Goal: Task Accomplishment & Management: Manage account settings

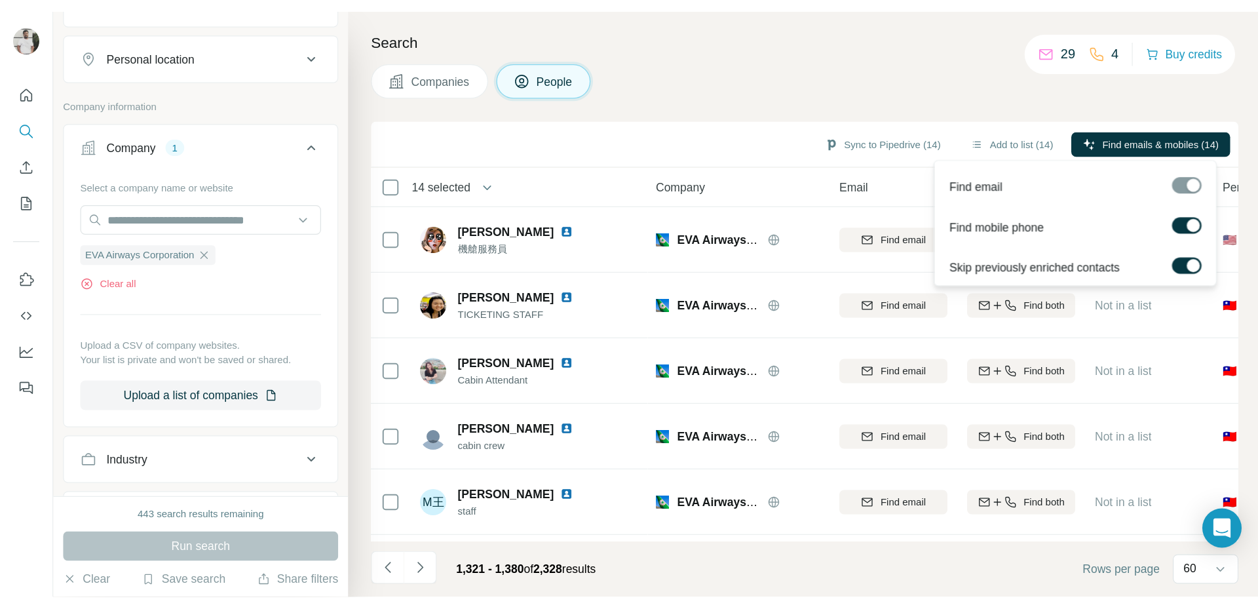
scroll to position [220, 0]
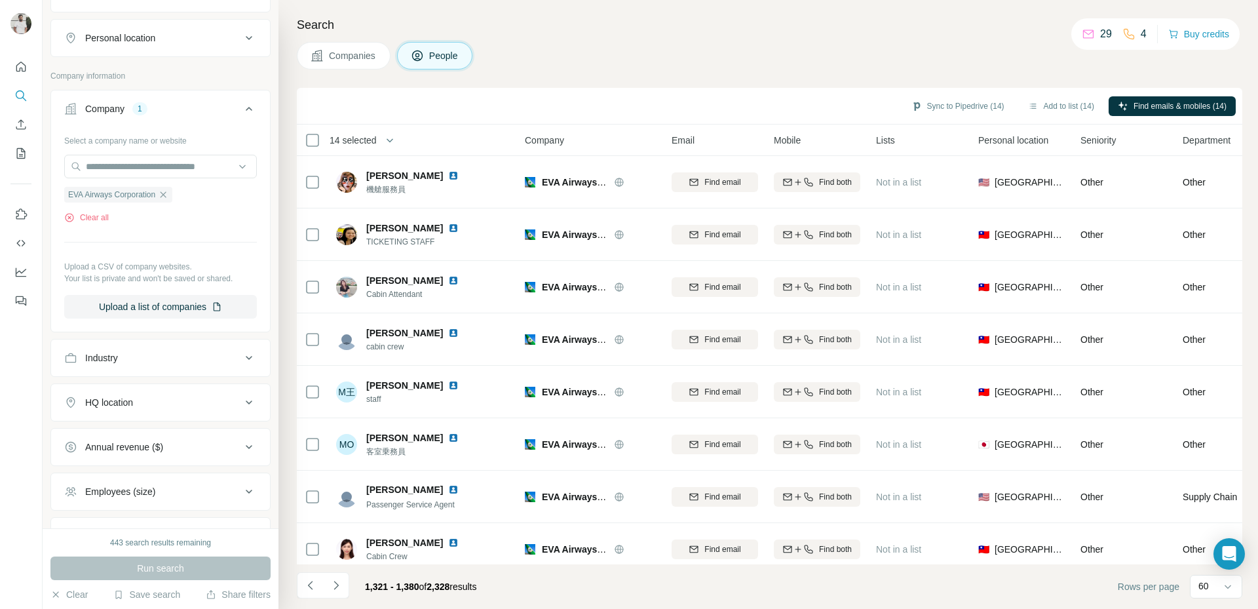
drag, startPoint x: 437, startPoint y: 591, endPoint x: 460, endPoint y: 593, distance: 23.0
click at [460, 467] on div "1,321 - 1,380 of 2,328 results" at bounding box center [421, 586] width 132 height 29
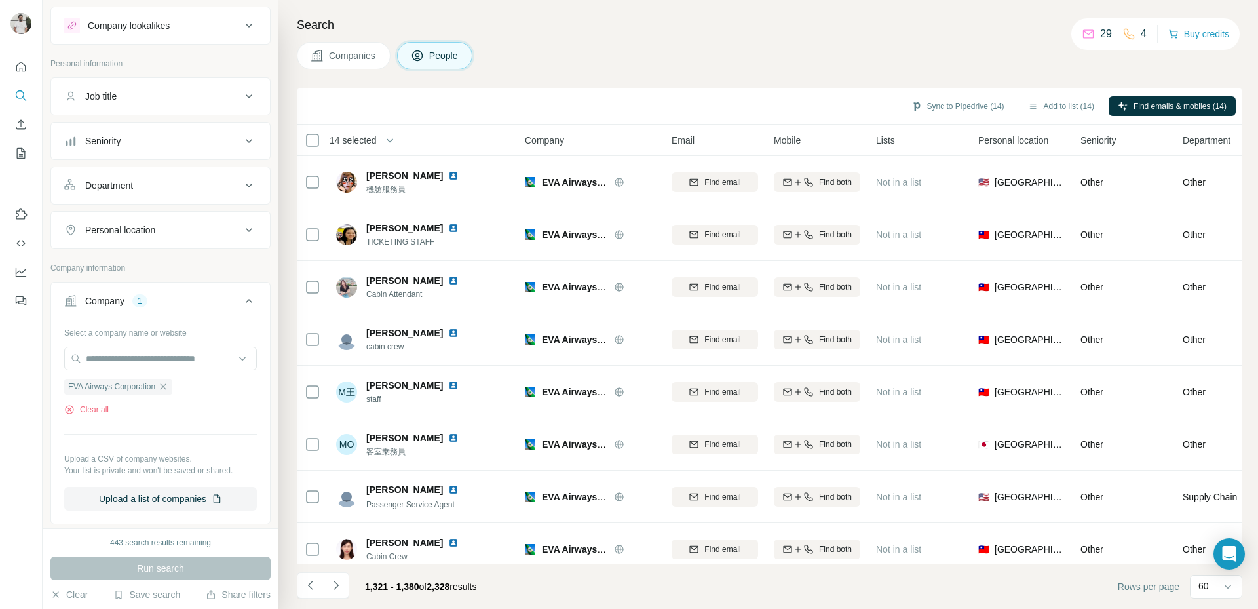
scroll to position [21, 0]
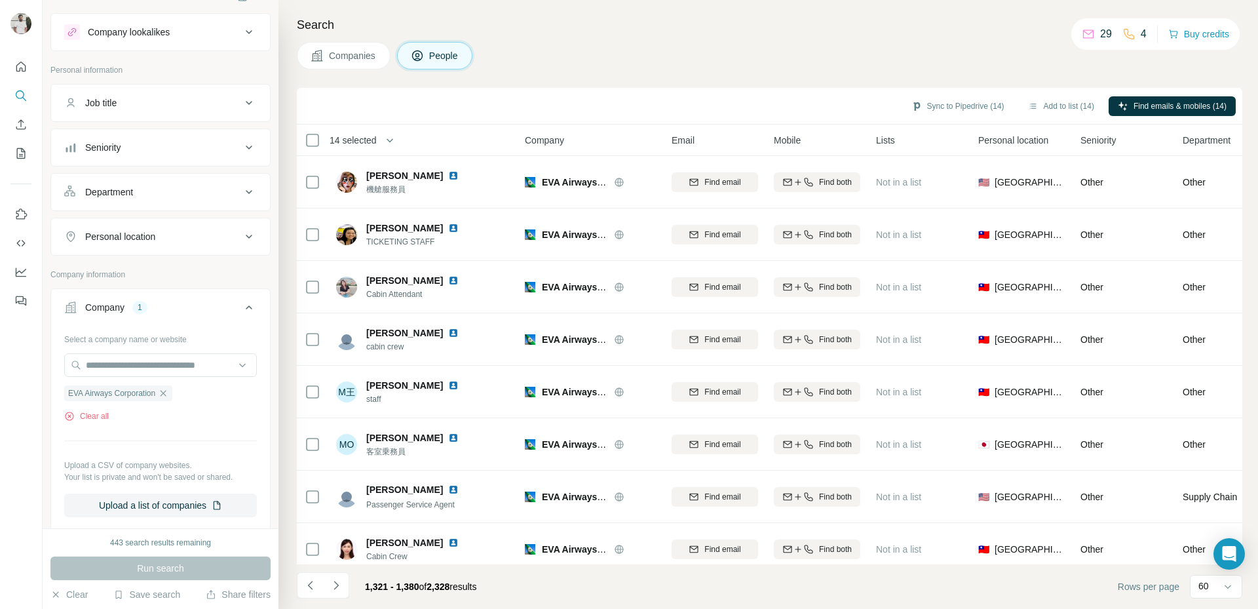
click at [241, 104] on icon at bounding box center [249, 103] width 16 height 16
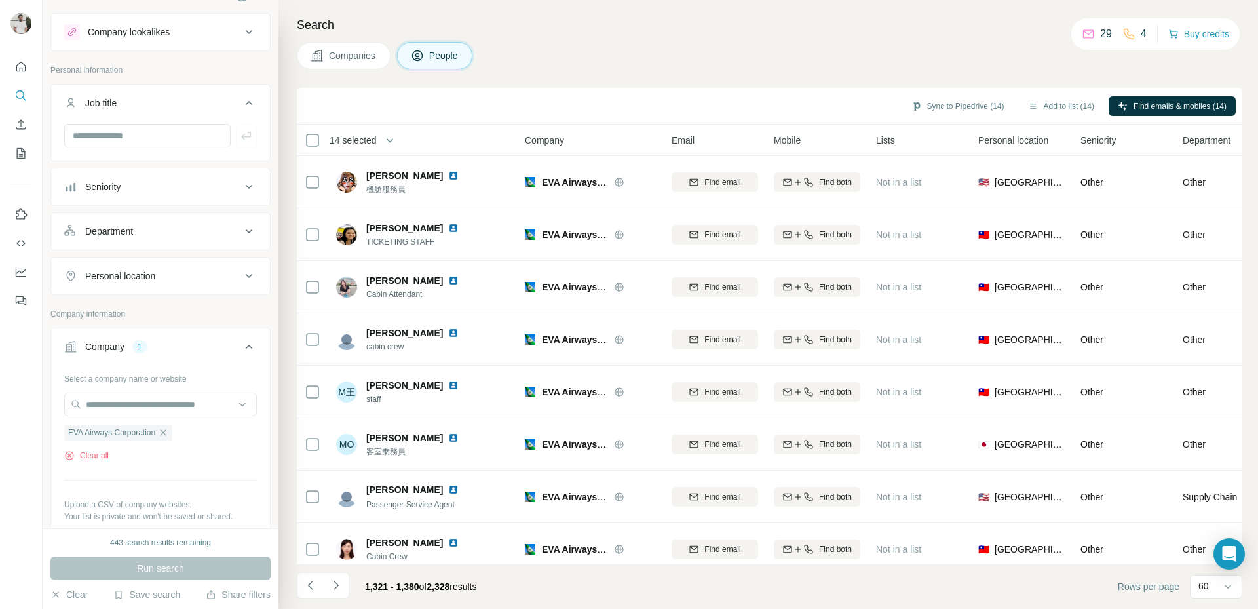
click at [241, 104] on icon at bounding box center [249, 103] width 16 height 16
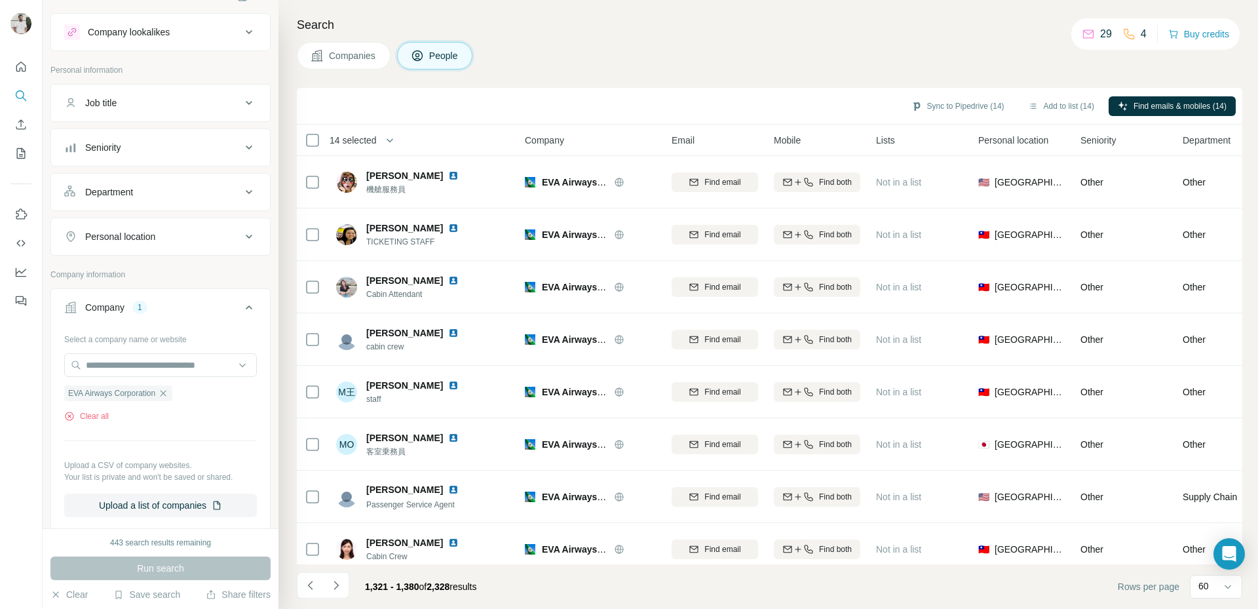
click at [241, 104] on icon at bounding box center [249, 103] width 16 height 16
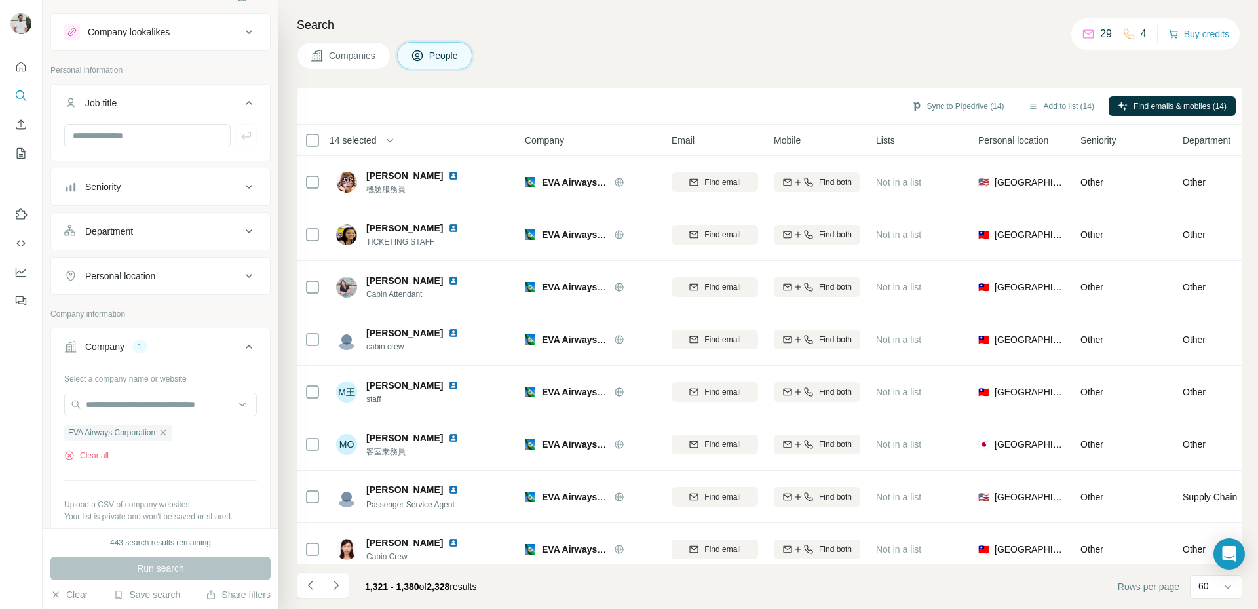
click at [242, 101] on icon at bounding box center [249, 103] width 16 height 16
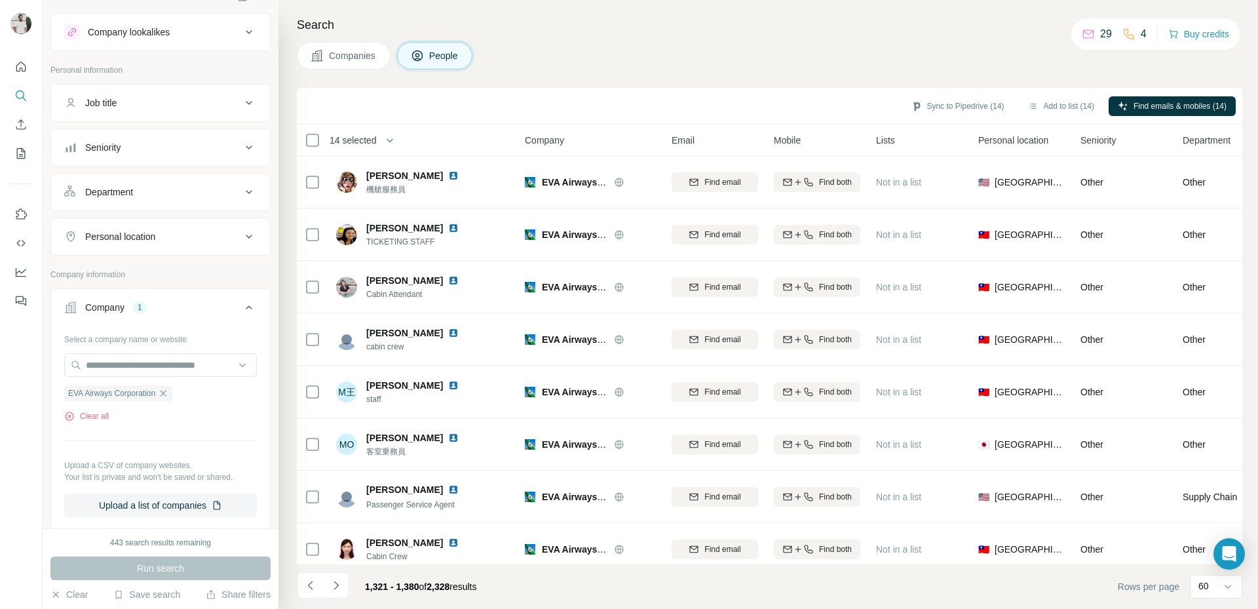
click at [244, 145] on icon at bounding box center [249, 148] width 16 height 16
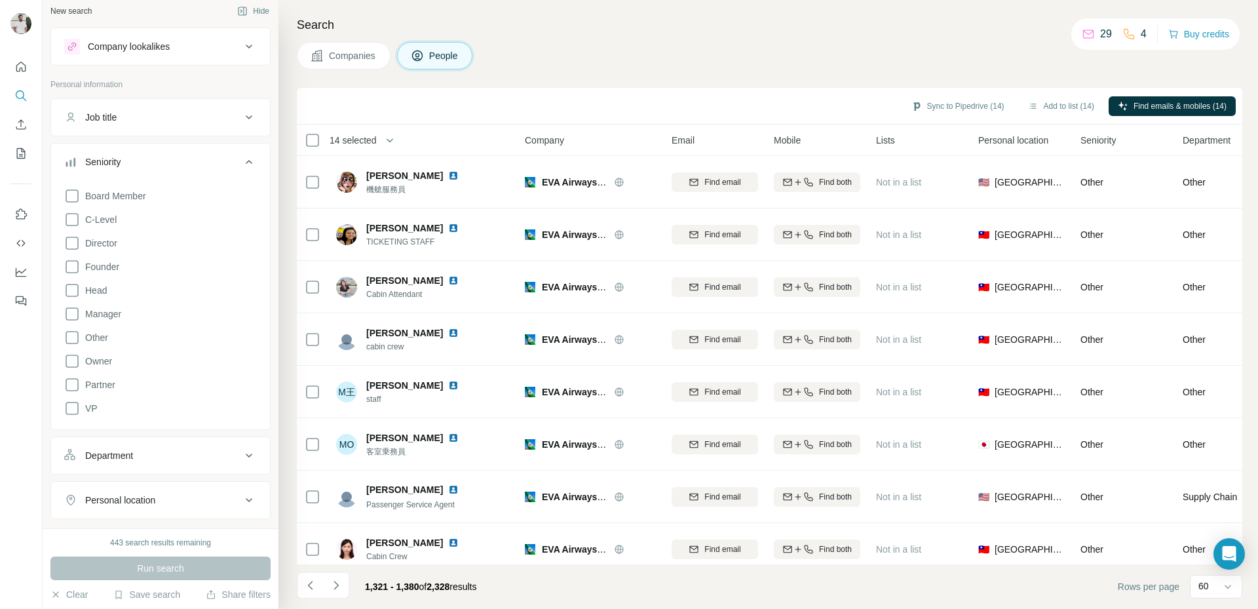
scroll to position [6, 0]
click at [246, 162] on icon at bounding box center [249, 163] width 7 height 4
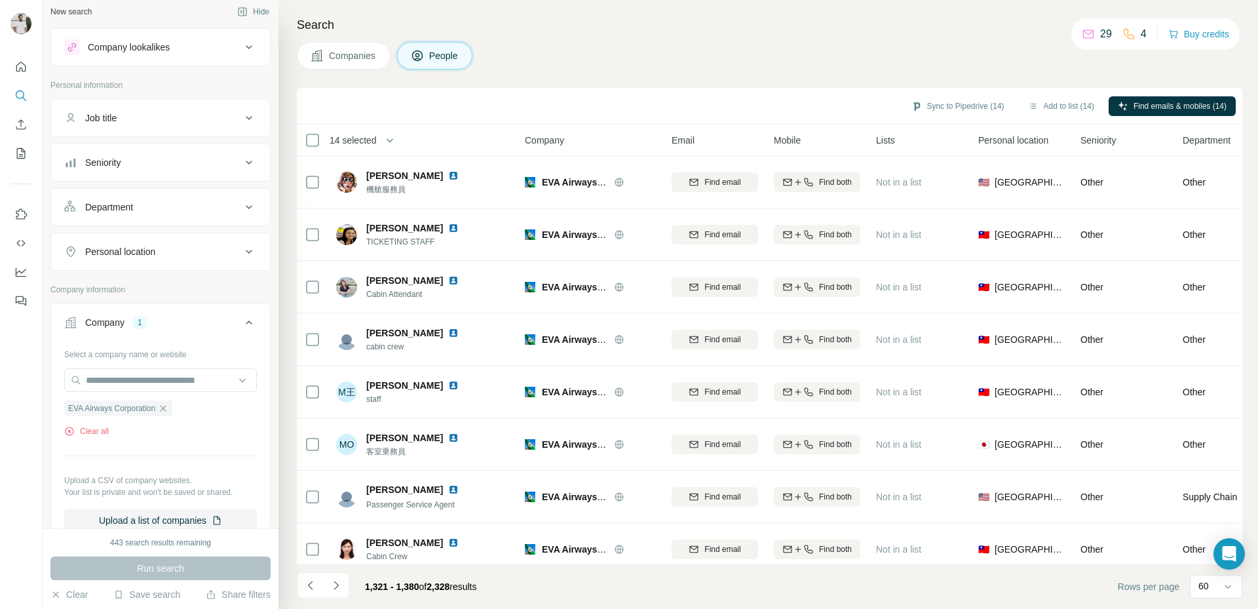
click at [537, 467] on footer "1,321 - 1,380 of 2,328 results Rows per page 60" at bounding box center [770, 586] width 946 height 45
click at [375, 142] on span "14 selected" at bounding box center [353, 140] width 47 height 13
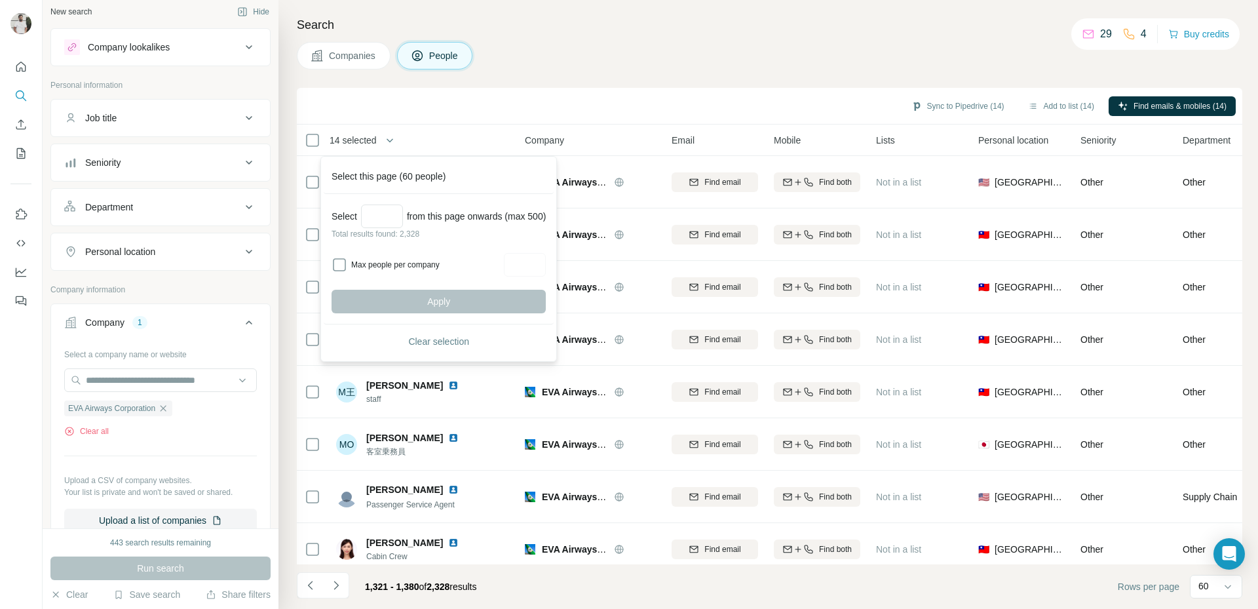
click at [773, 60] on div "Companies People" at bounding box center [770, 56] width 946 height 28
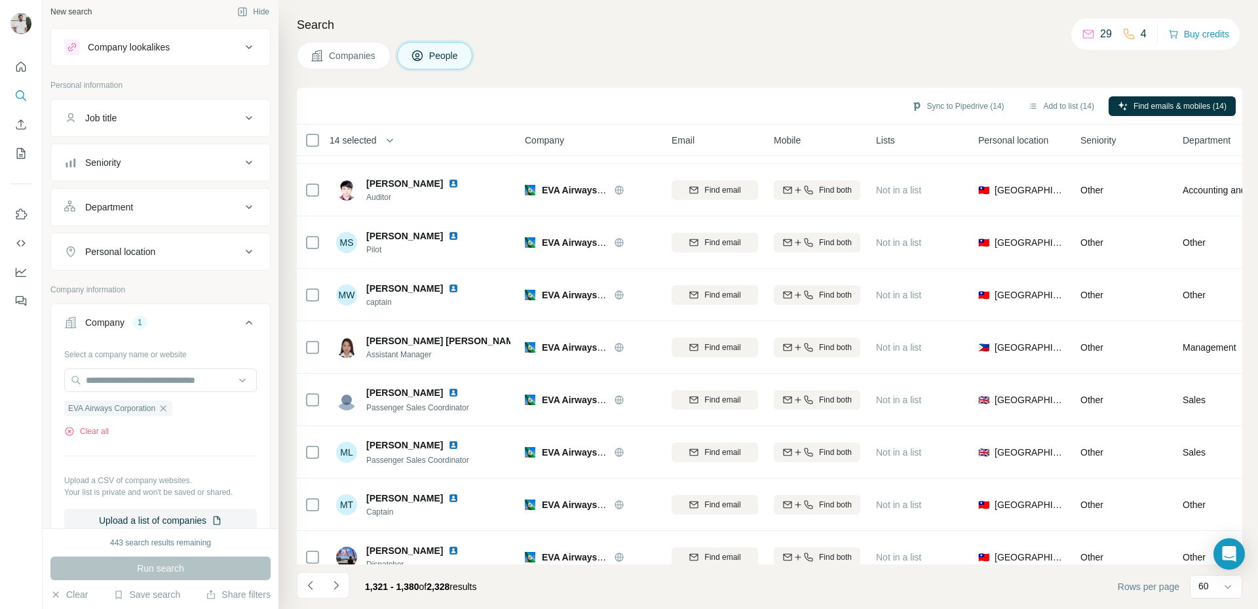
scroll to position [873, 0]
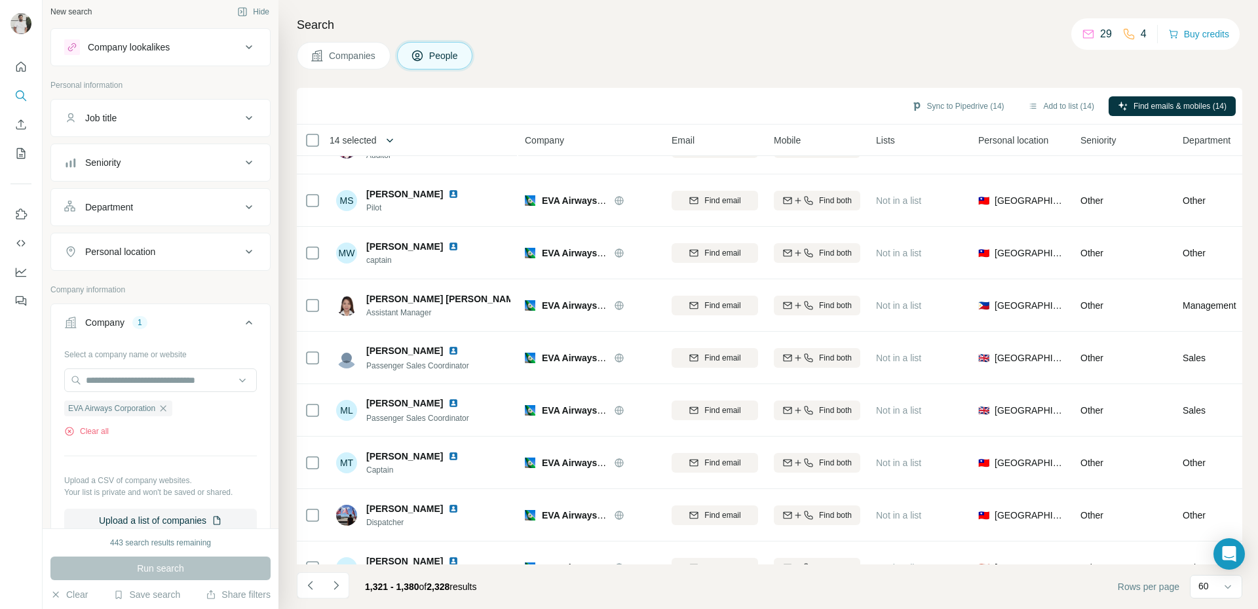
click at [400, 144] on button "button" at bounding box center [390, 140] width 26 height 26
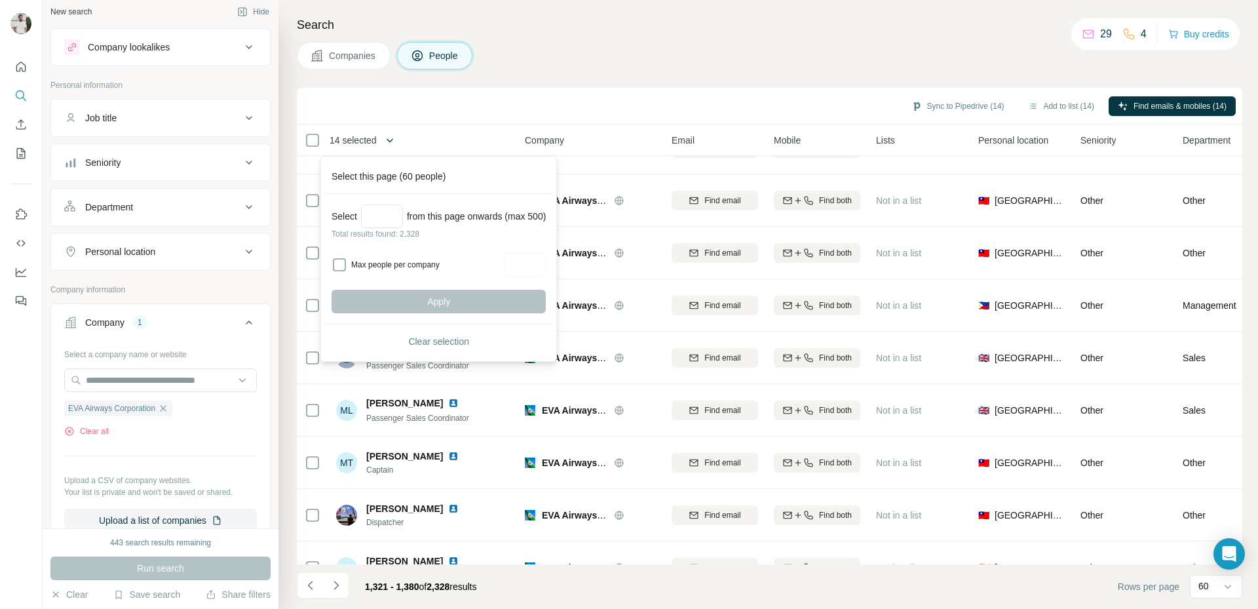
click at [394, 144] on icon "button" at bounding box center [389, 140] width 13 height 13
click at [436, 113] on div "Sync to Pipedrive (14) Add to list (14) Find emails & mobiles (14)" at bounding box center [769, 105] width 933 height 23
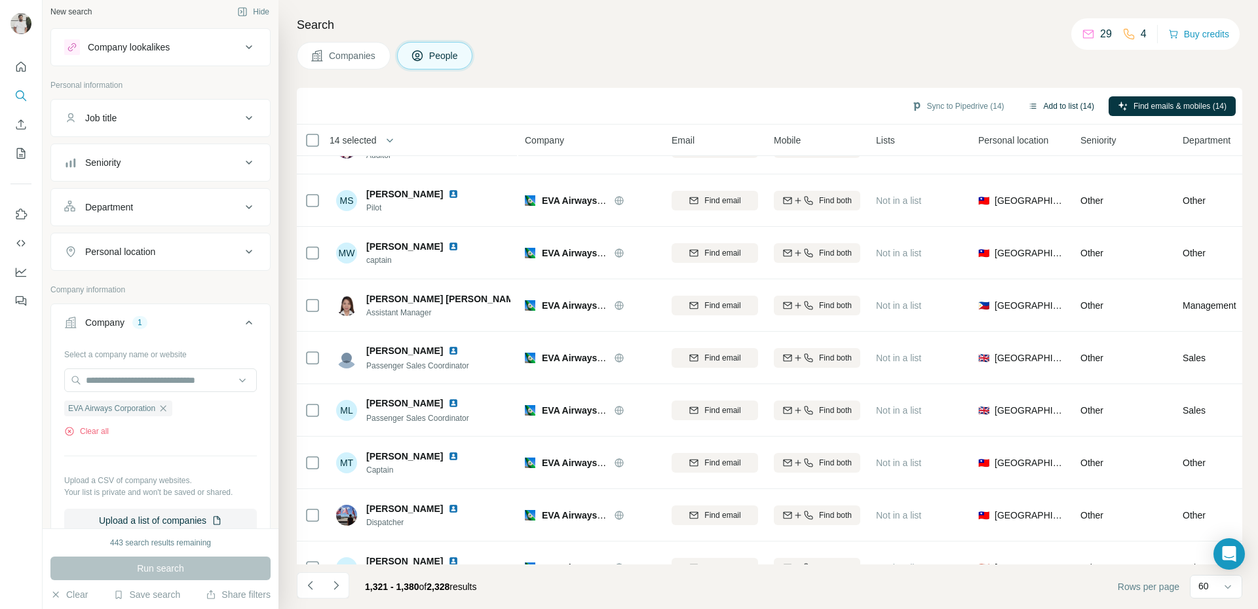
click at [1006, 107] on button "Add to list (14)" at bounding box center [1061, 106] width 85 height 20
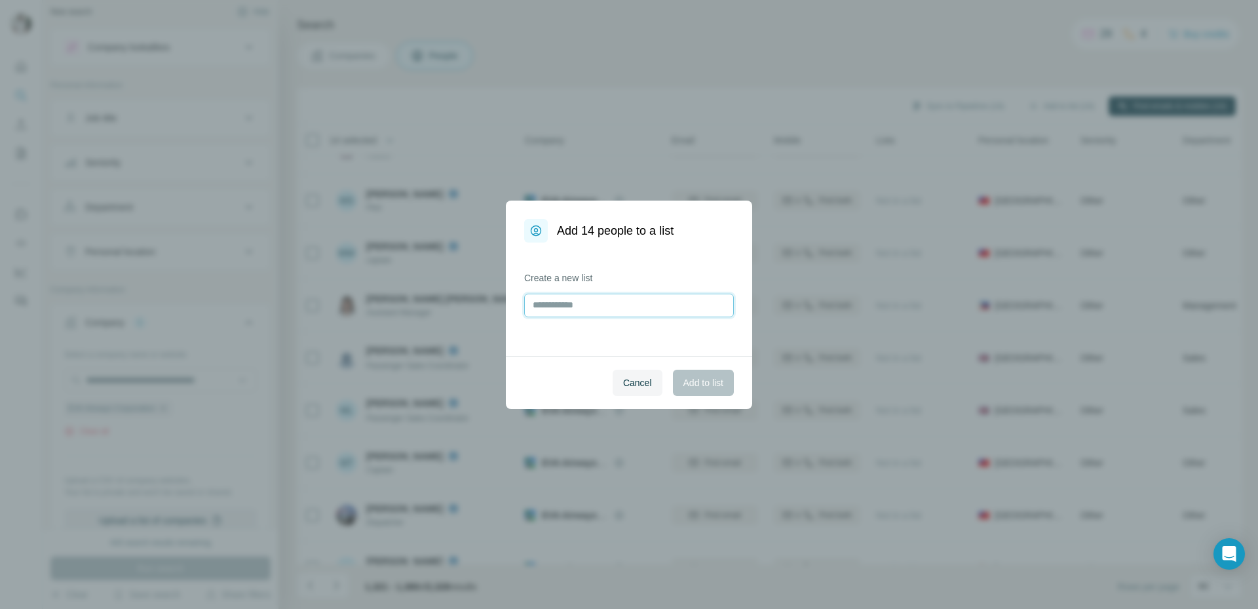
click at [603, 295] on input "text" at bounding box center [629, 306] width 210 height 24
type input "***"
click at [711, 376] on span "Add to list" at bounding box center [704, 382] width 40 height 13
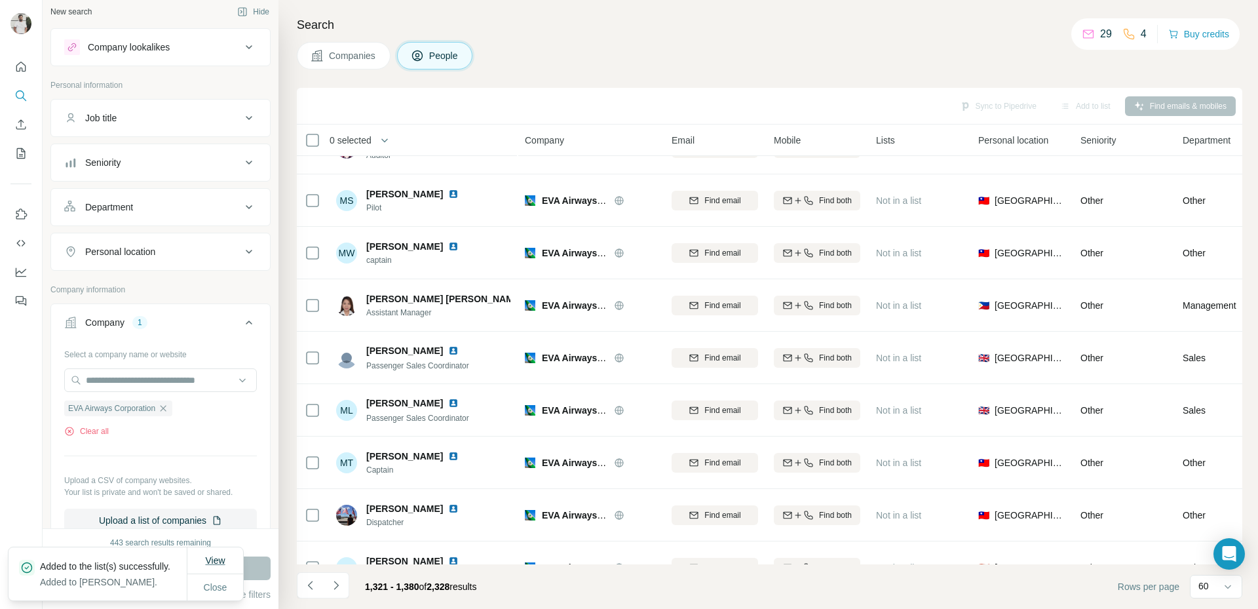
click at [216, 467] on span "View" at bounding box center [215, 560] width 20 height 10
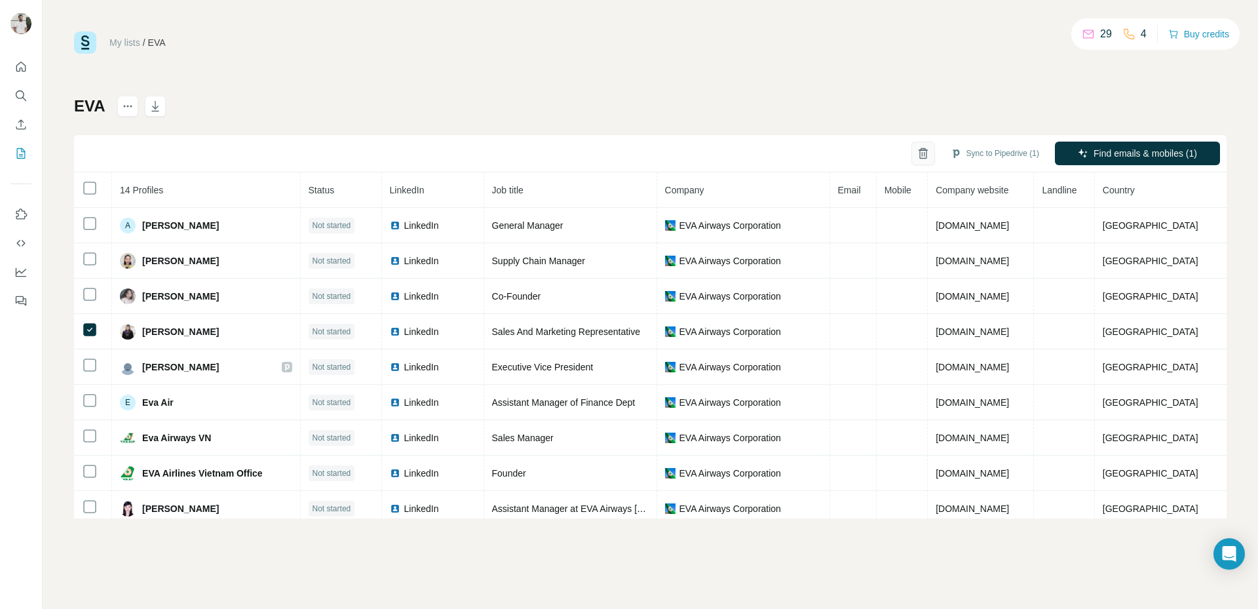
click at [920, 157] on icon "button" at bounding box center [923, 153] width 13 height 13
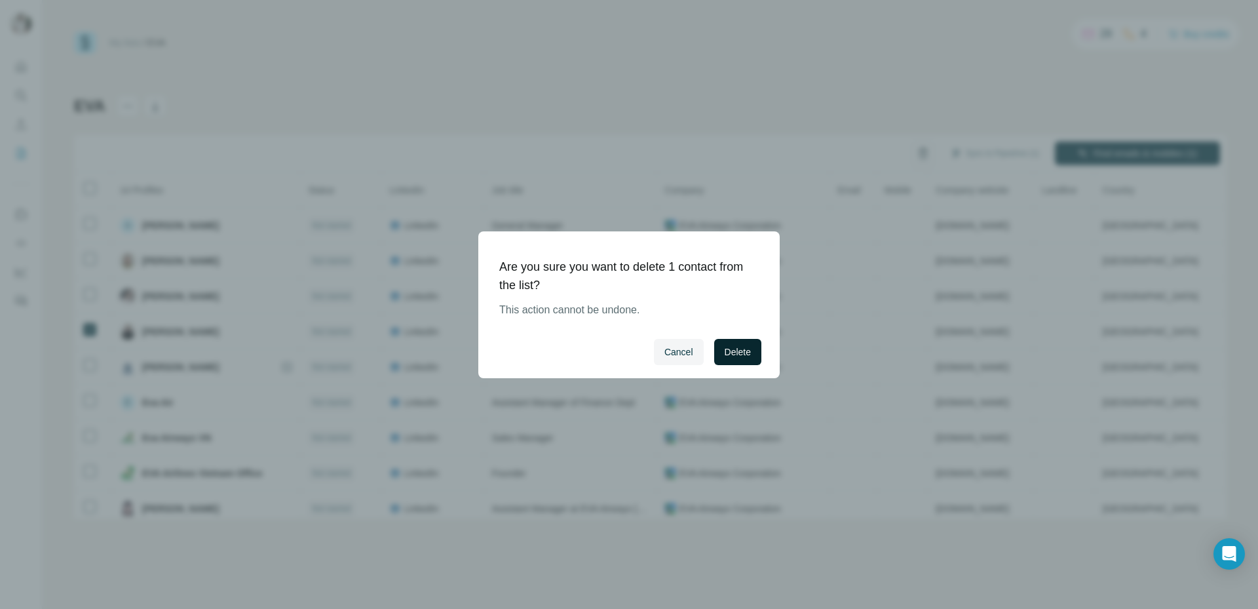
click at [738, 356] on span "Delete" at bounding box center [738, 351] width 26 height 13
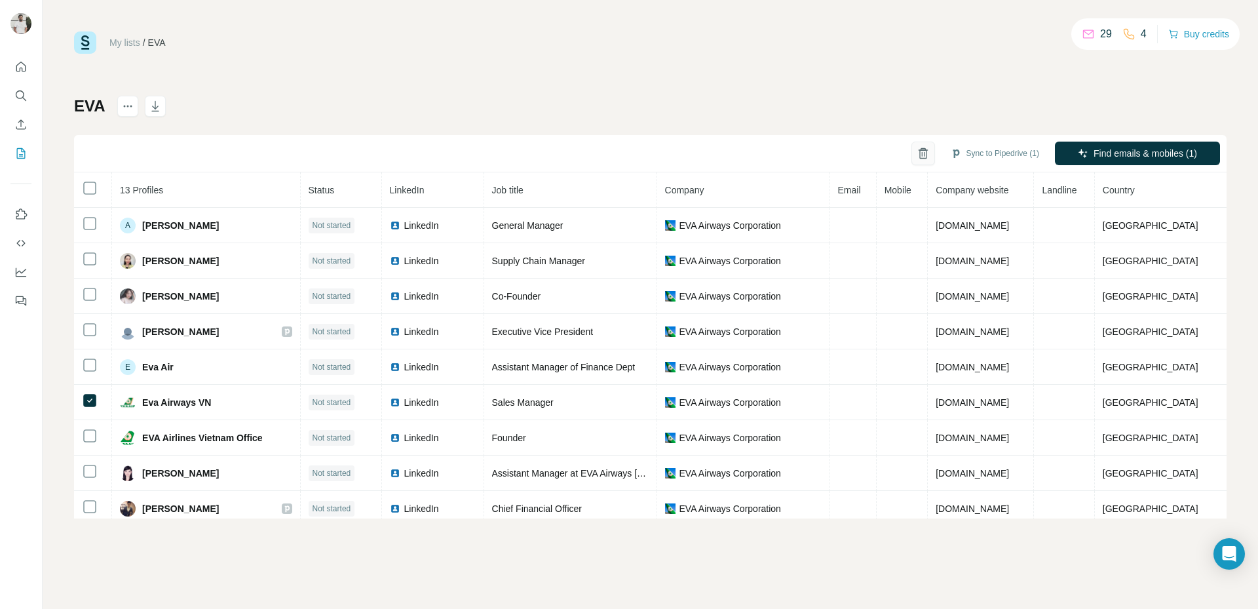
click at [918, 152] on icon "button" at bounding box center [923, 153] width 13 height 13
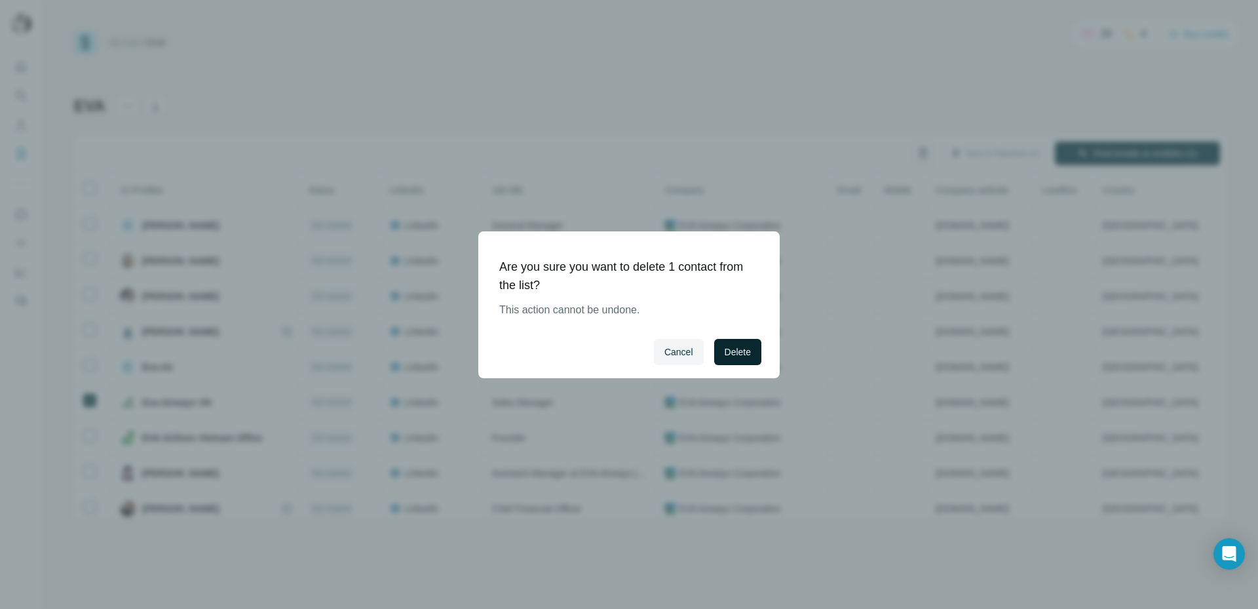
click at [739, 341] on button "Delete" at bounding box center [737, 352] width 47 height 26
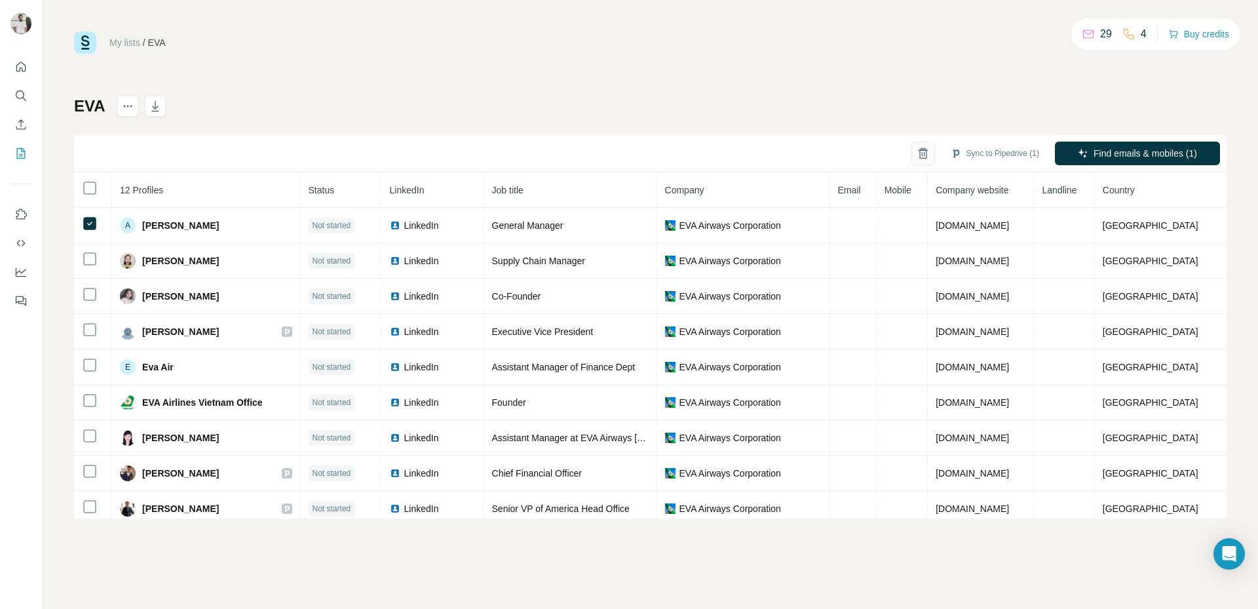
click at [912, 154] on button "button" at bounding box center [924, 154] width 24 height 24
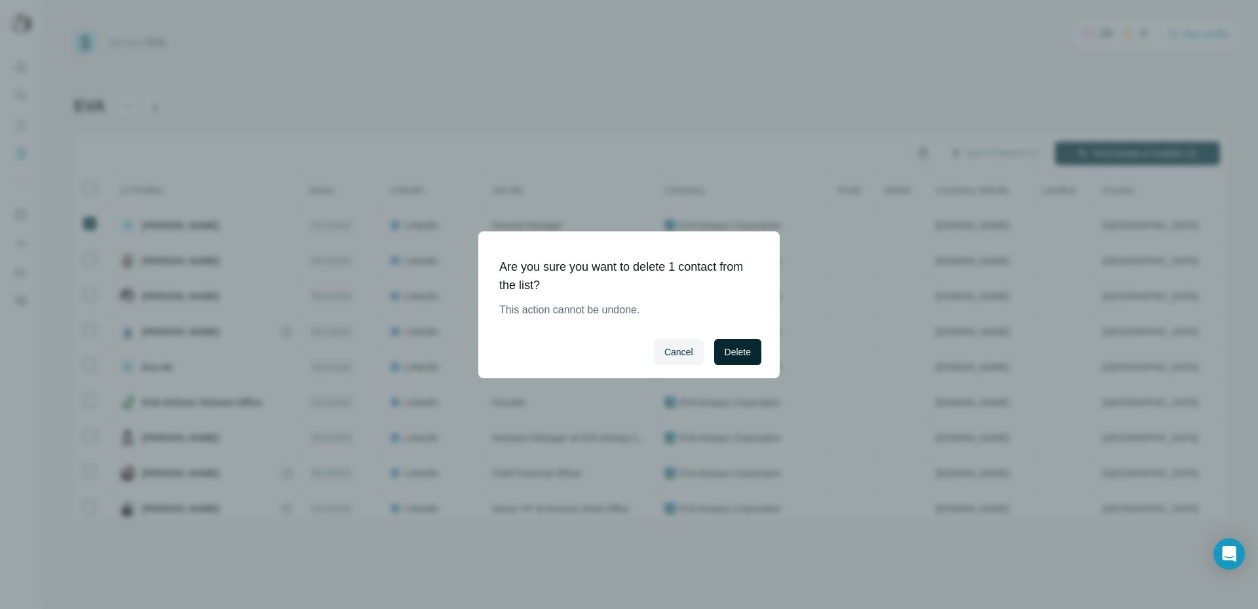
click at [716, 360] on button "Delete" at bounding box center [737, 352] width 47 height 26
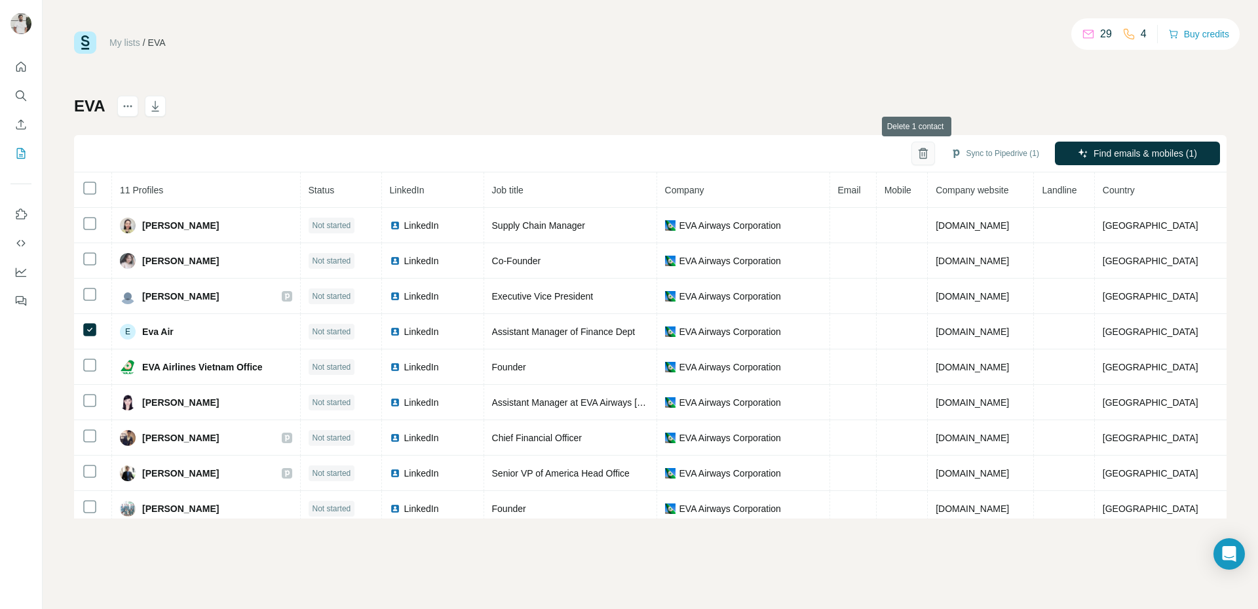
click at [921, 155] on icon "button" at bounding box center [922, 154] width 3 height 5
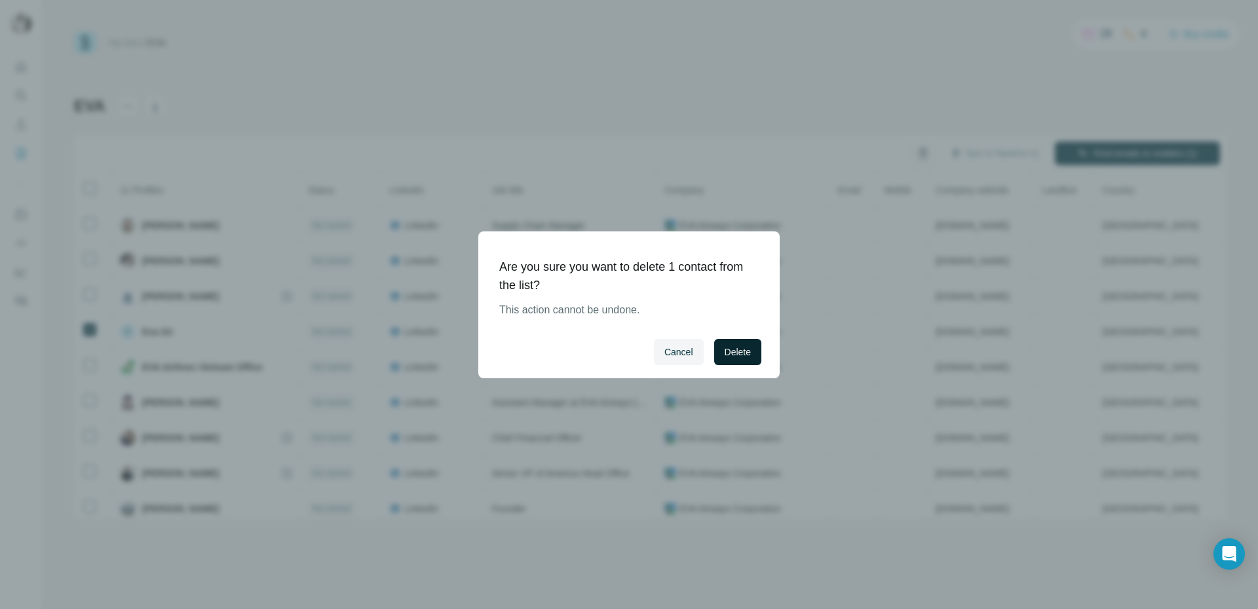
click at [737, 356] on span "Delete" at bounding box center [738, 351] width 26 height 13
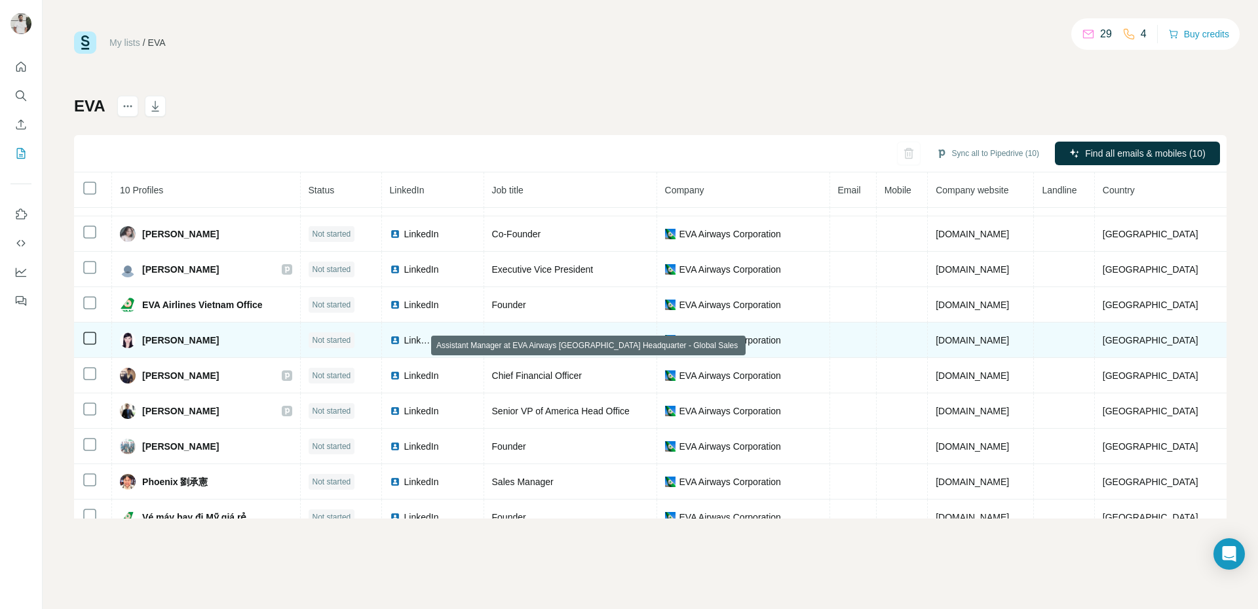
scroll to position [28, 0]
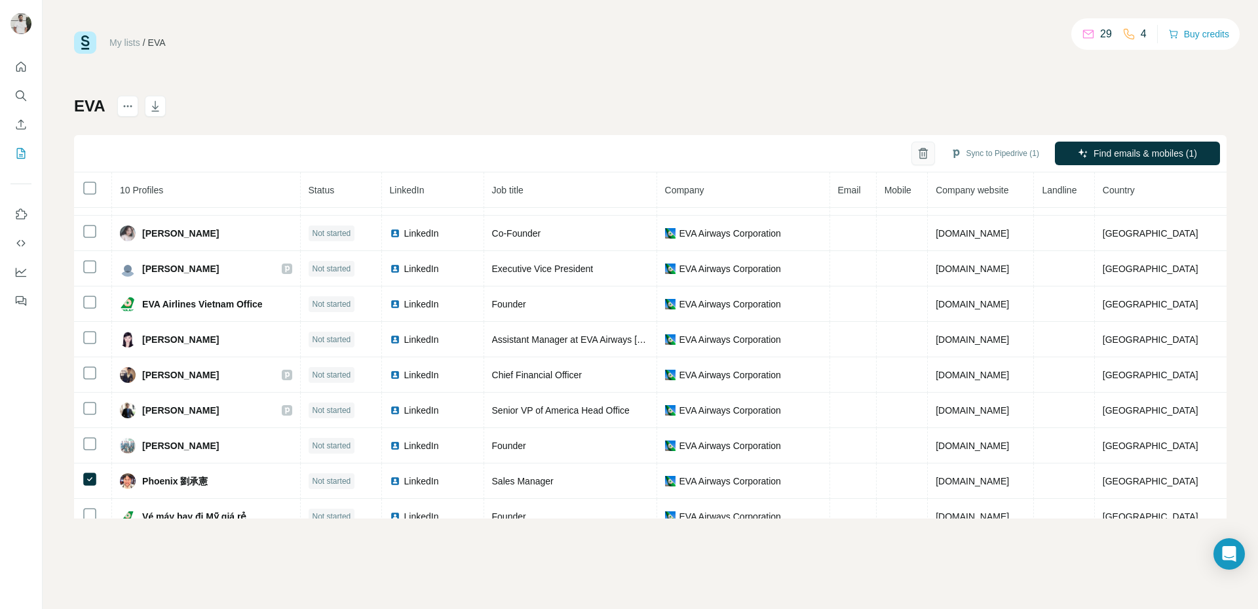
click at [923, 148] on icon "button" at bounding box center [923, 153] width 13 height 13
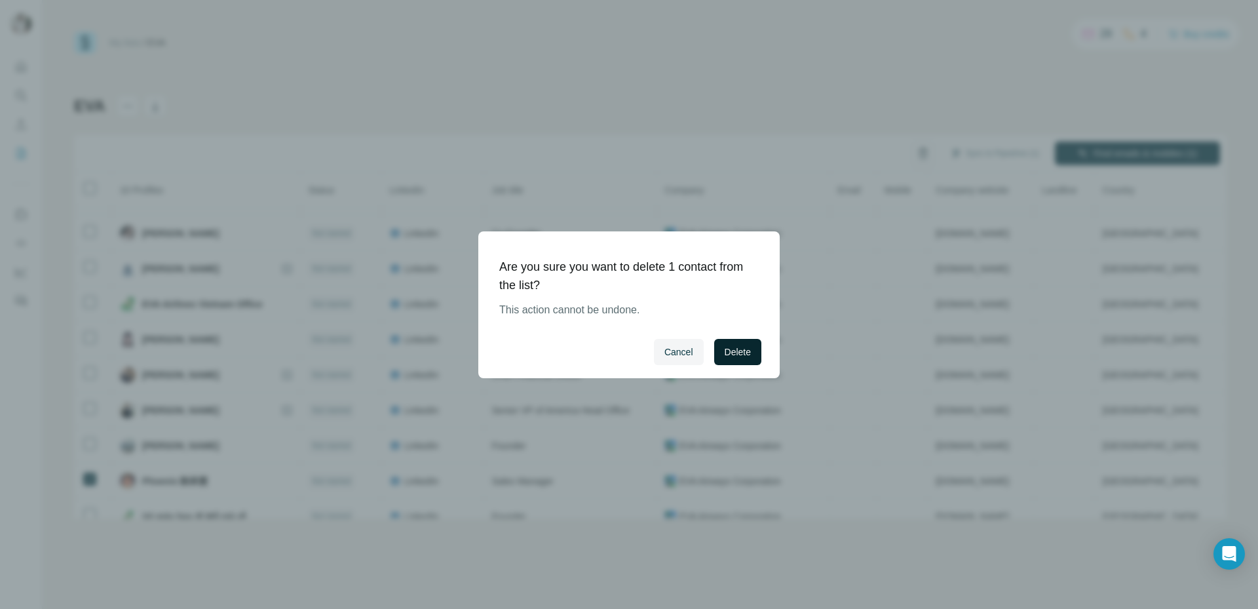
click at [725, 354] on span "Delete" at bounding box center [738, 351] width 26 height 13
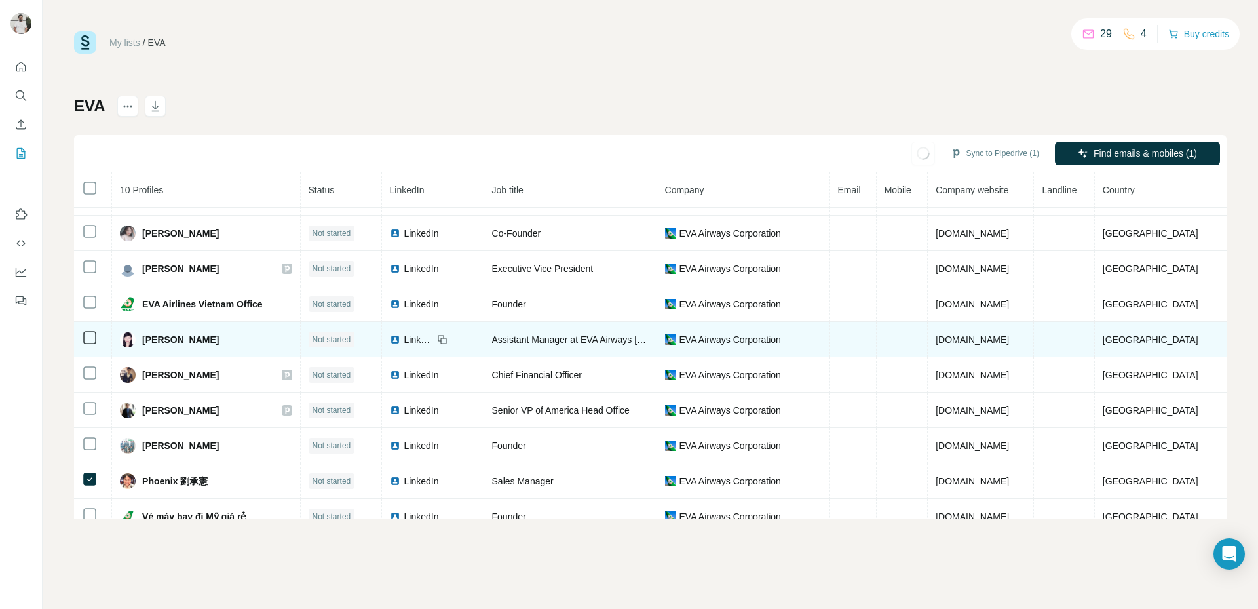
scroll to position [8, 0]
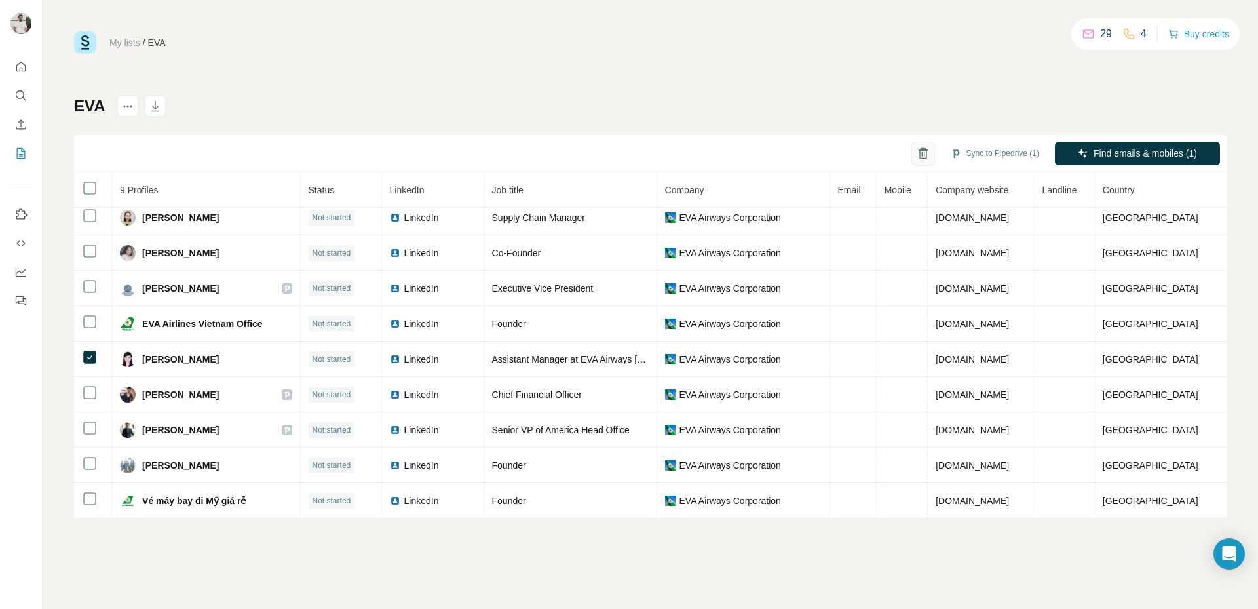
click at [921, 156] on icon "button" at bounding box center [923, 153] width 13 height 13
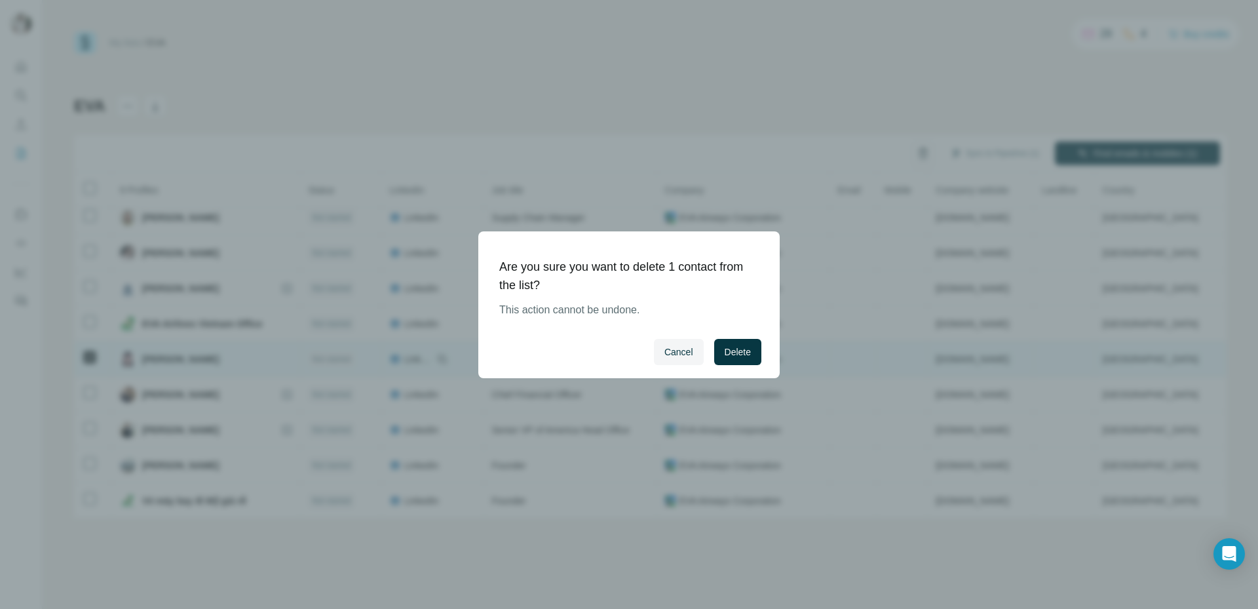
click at [738, 351] on span "Delete" at bounding box center [738, 351] width 26 height 13
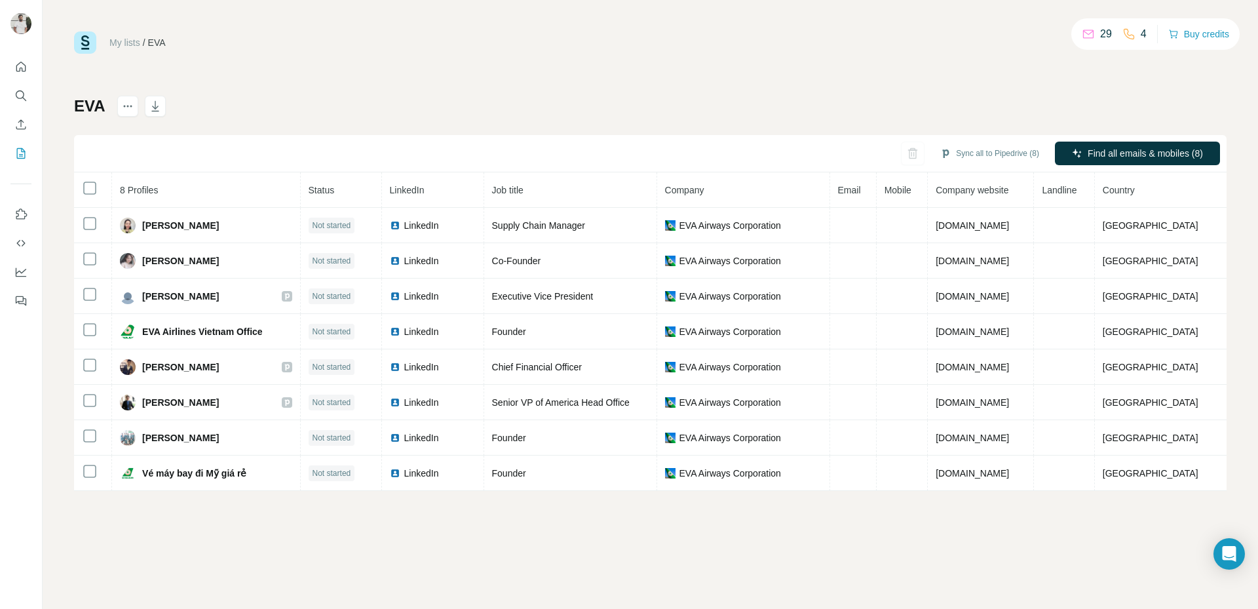
scroll to position [0, 0]
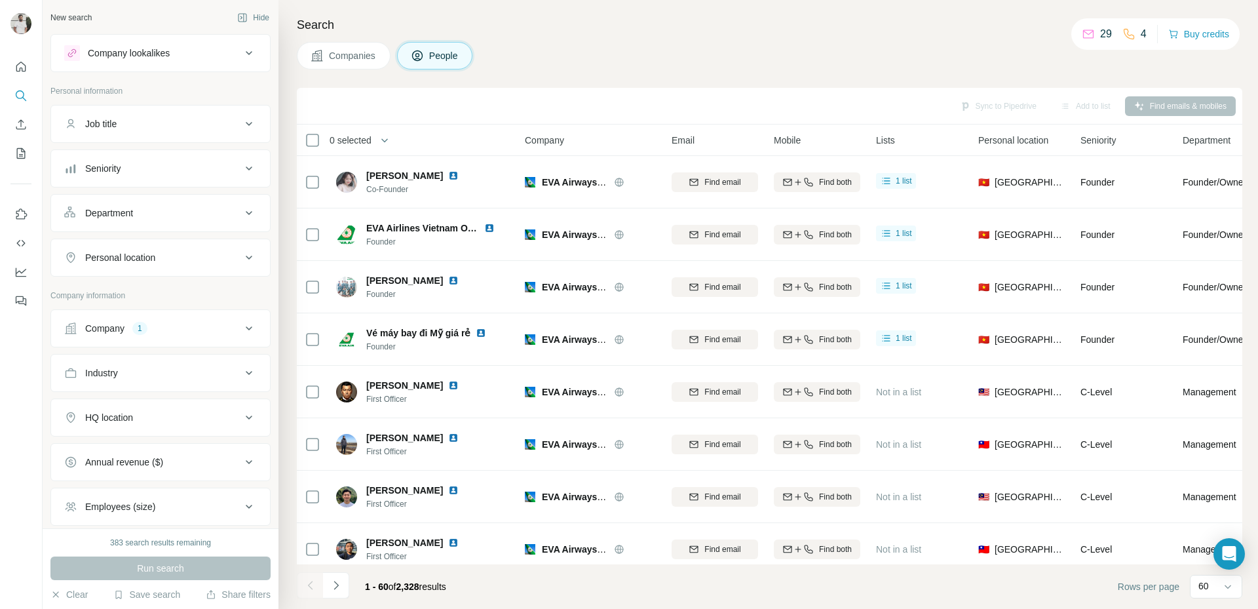
click at [172, 164] on div "Seniority" at bounding box center [152, 168] width 177 height 13
drag, startPoint x: 68, startPoint y: 204, endPoint x: 67, endPoint y: 222, distance: 17.1
click at [68, 204] on icon at bounding box center [72, 203] width 16 height 16
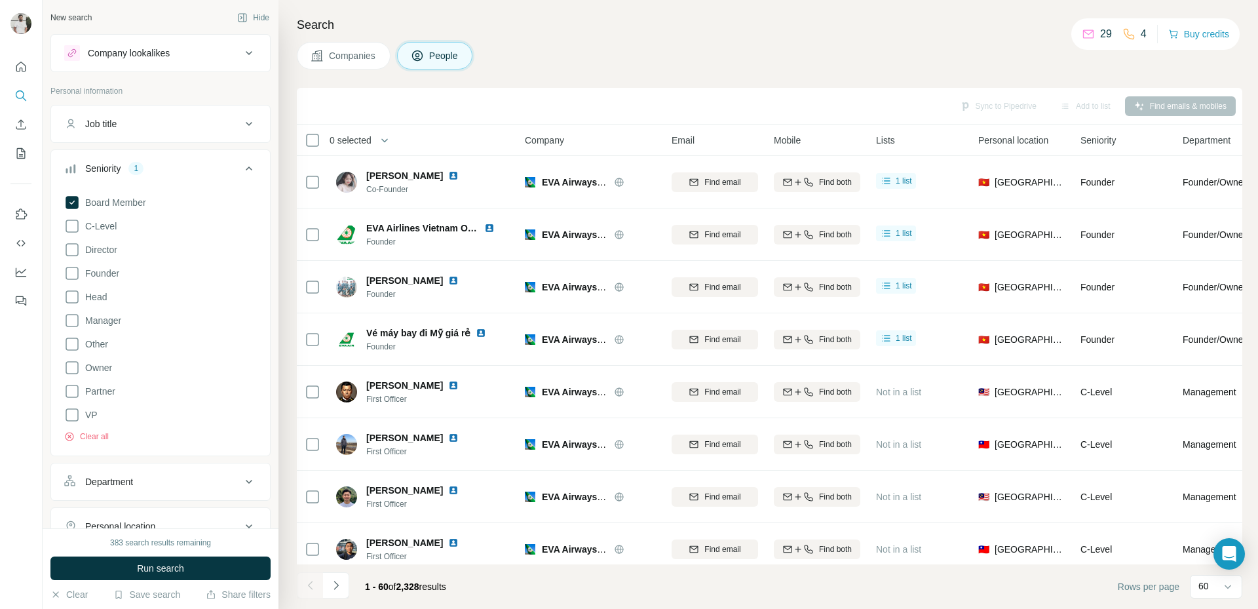
click at [75, 233] on icon at bounding box center [72, 226] width 16 height 16
click at [67, 255] on icon at bounding box center [72, 249] width 13 height 13
click at [71, 272] on icon at bounding box center [72, 273] width 16 height 16
click at [20, 147] on icon "My lists" at bounding box center [20, 153] width 13 height 13
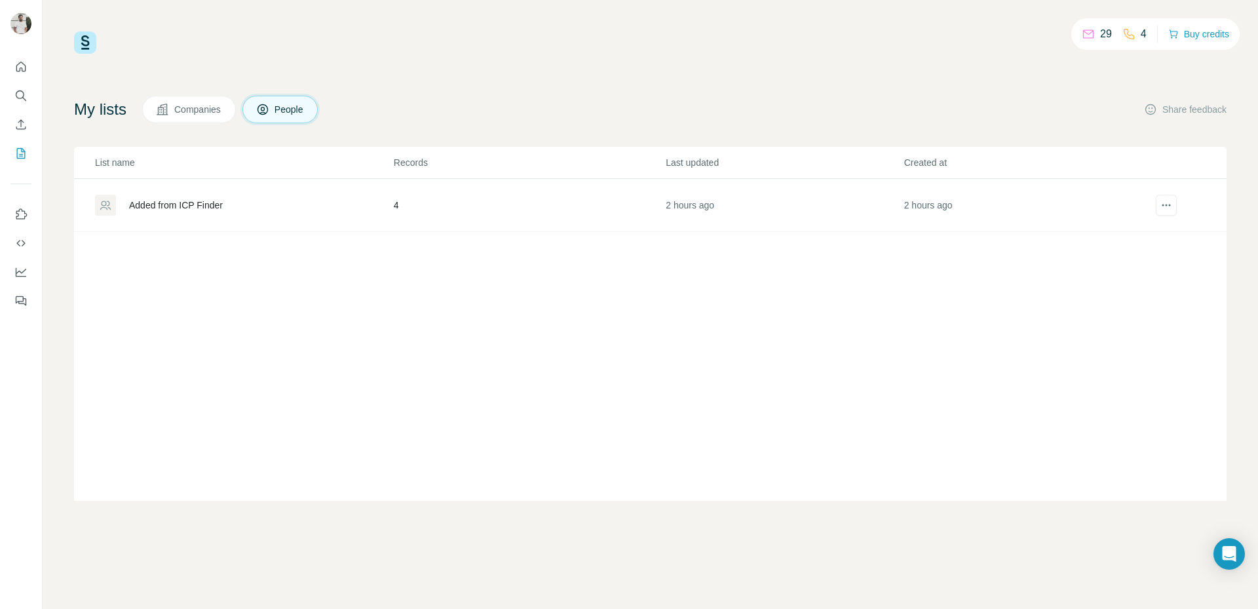
click at [246, 207] on div "Added from ICP Finder" at bounding box center [244, 205] width 298 height 21
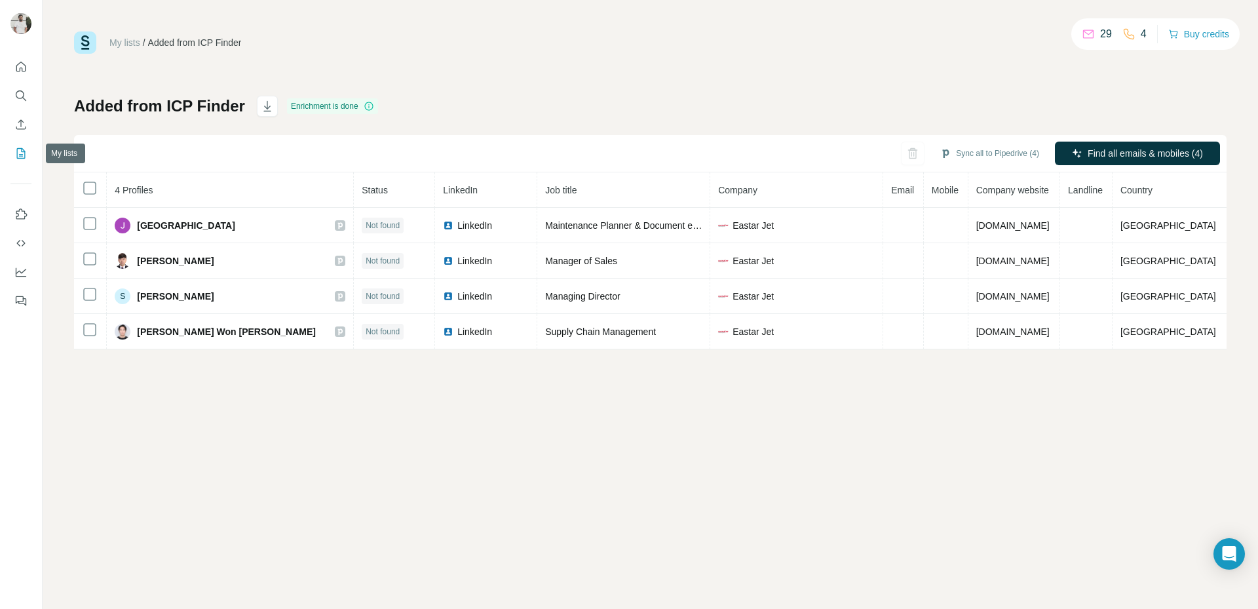
click at [26, 156] on icon "My lists" at bounding box center [20, 153] width 13 height 13
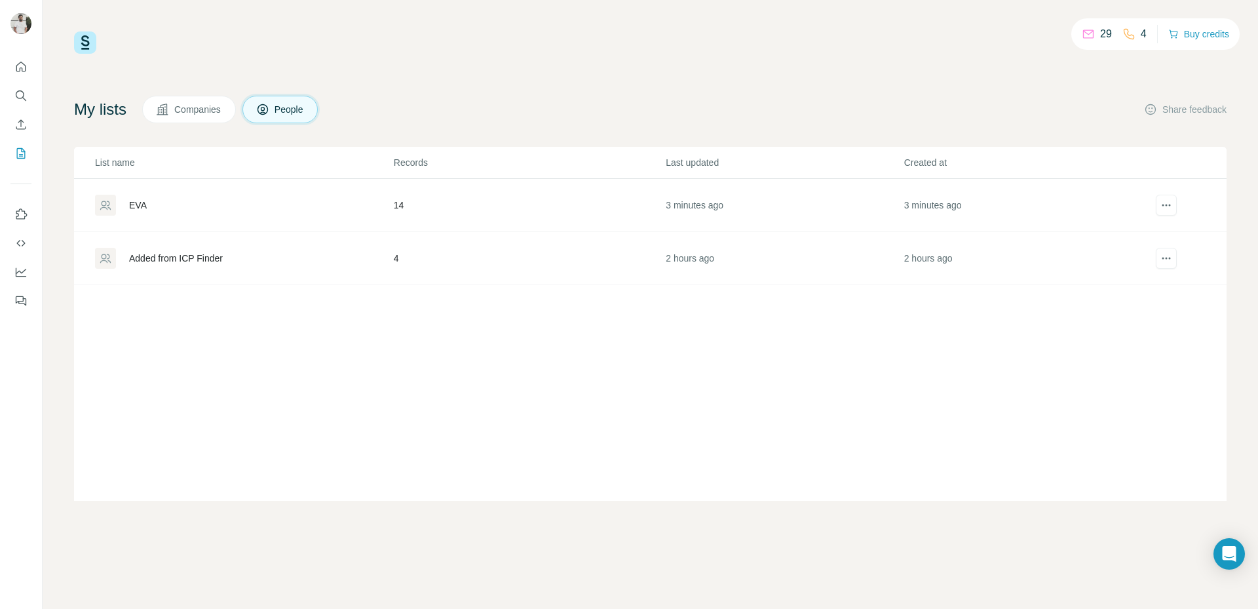
click at [191, 211] on div "EVA" at bounding box center [244, 205] width 298 height 21
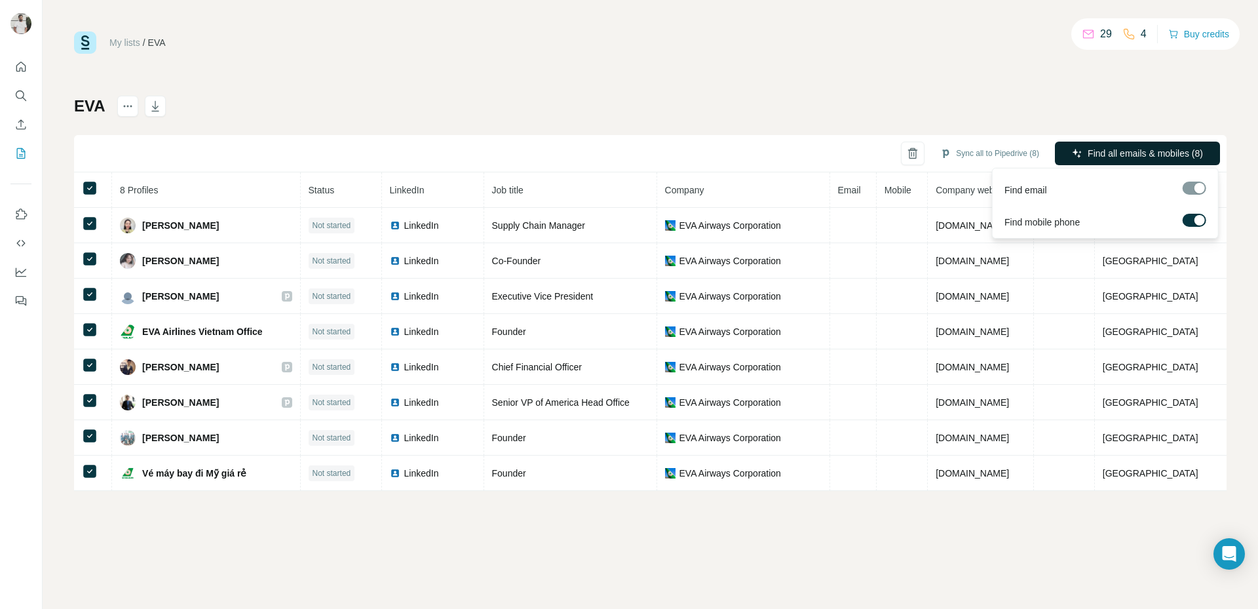
click at [1006, 149] on span "Find all emails & mobiles (8)" at bounding box center [1145, 153] width 115 height 13
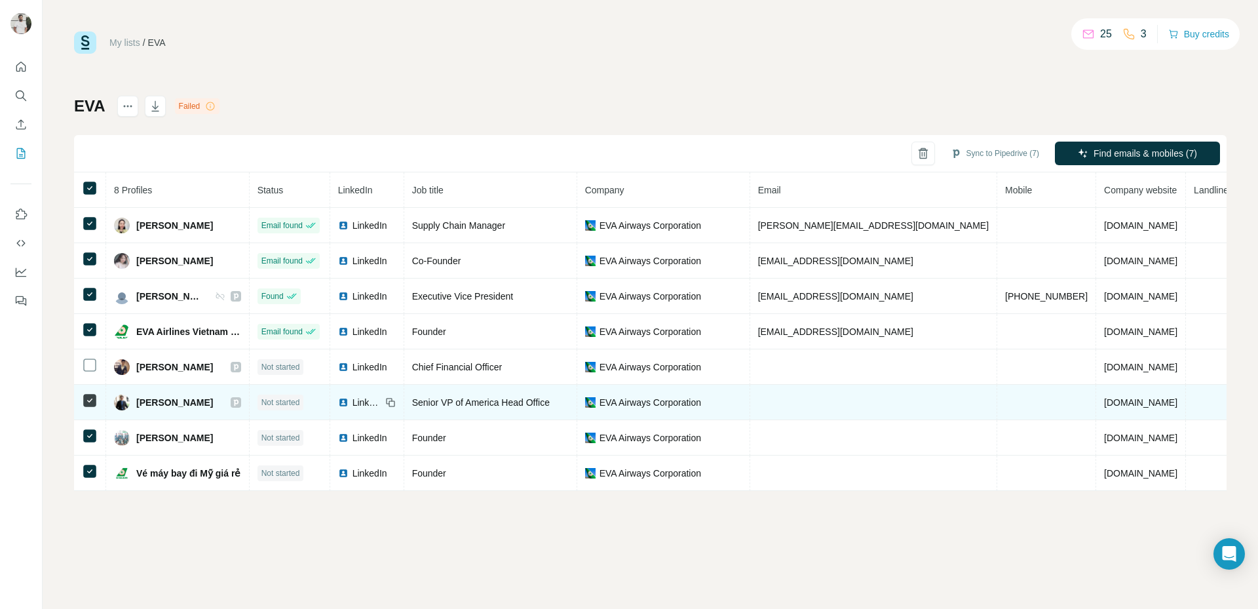
click at [90, 390] on td at bounding box center [90, 402] width 32 height 35
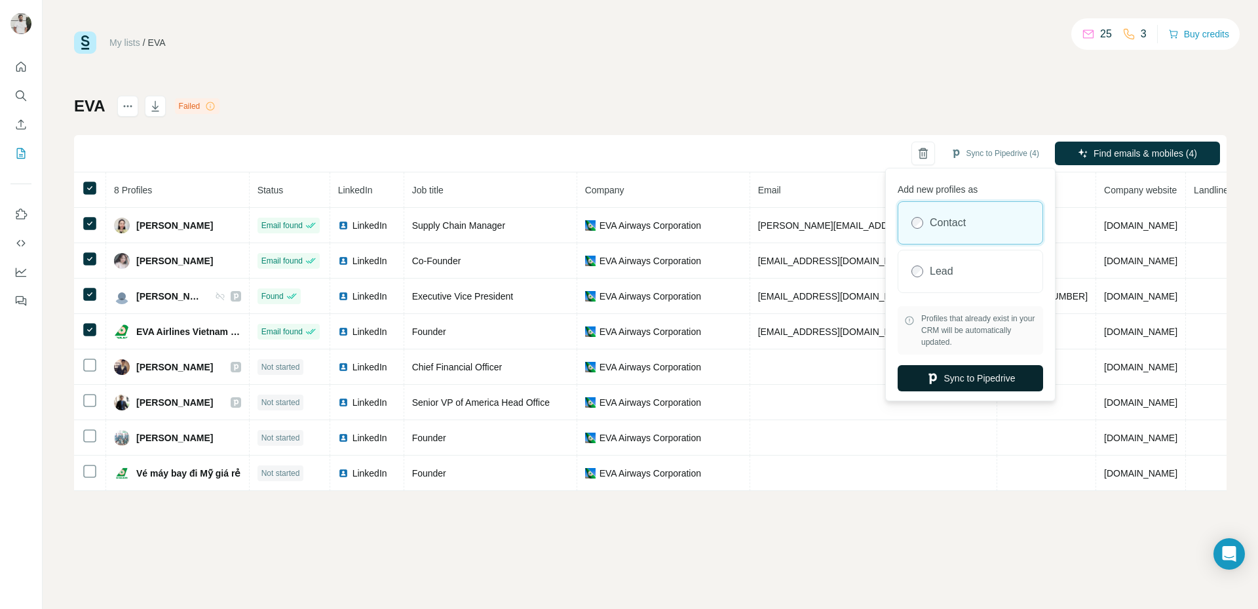
click at [935, 383] on icon "button" at bounding box center [932, 378] width 13 height 13
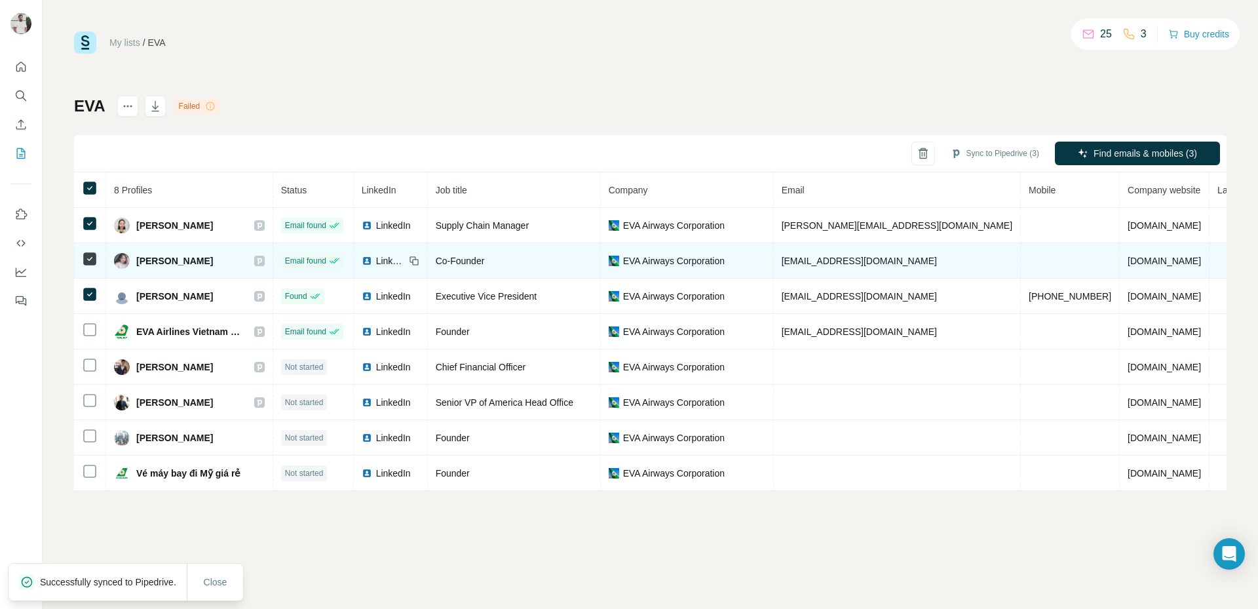
click at [88, 285] on td at bounding box center [90, 296] width 32 height 35
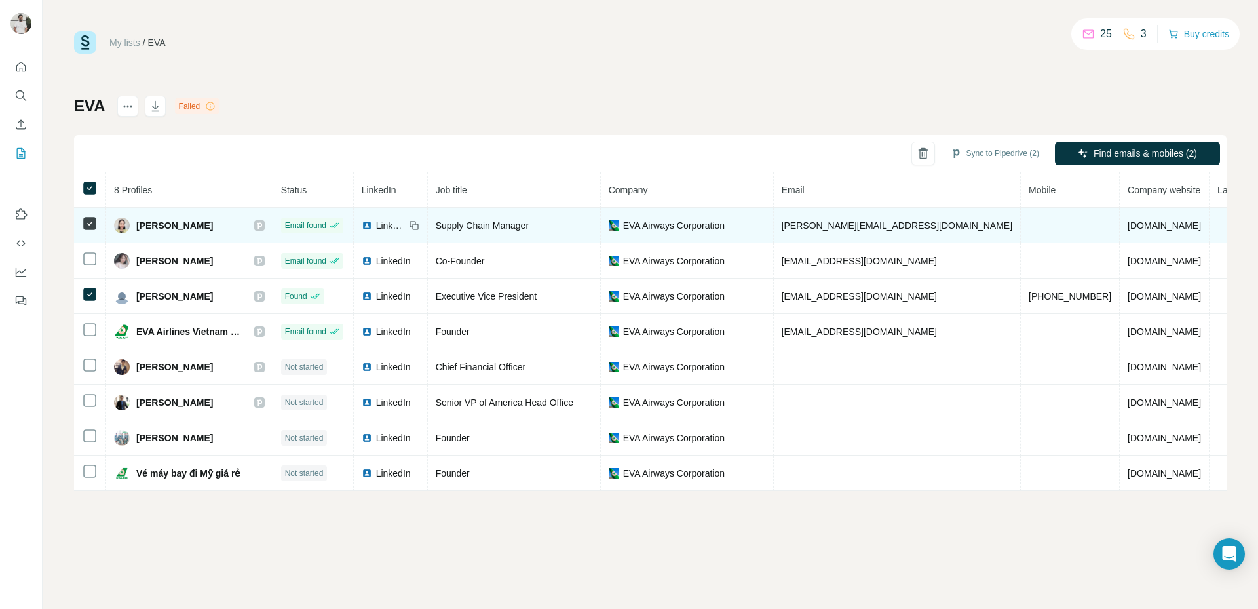
click at [100, 213] on td at bounding box center [90, 225] width 32 height 35
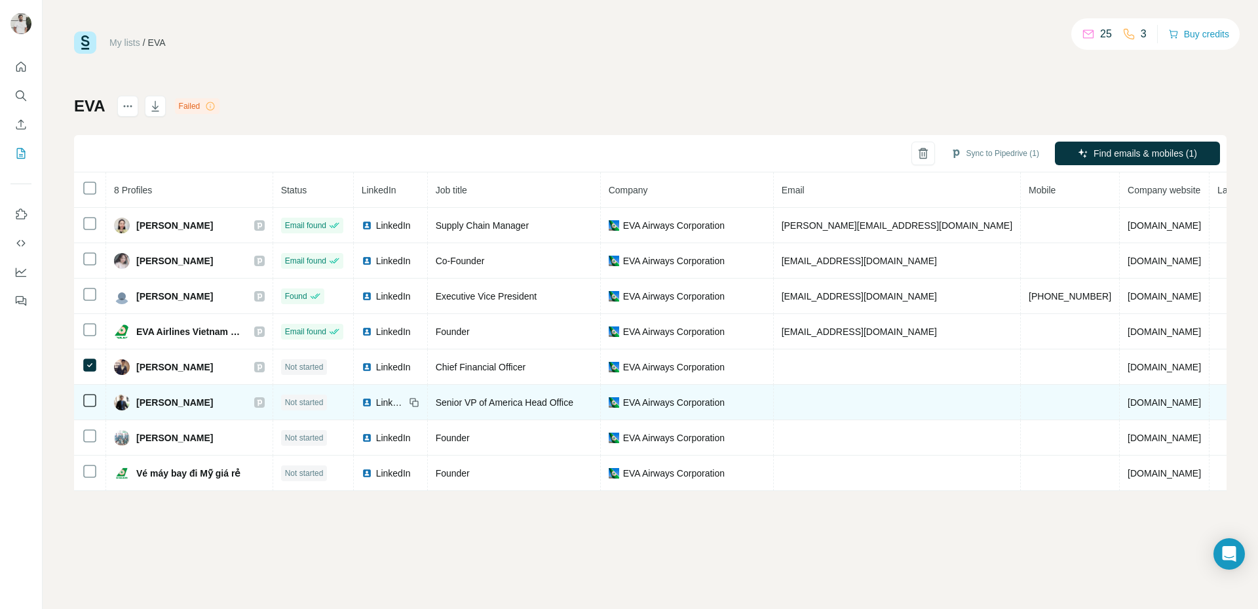
click at [88, 391] on td at bounding box center [90, 402] width 32 height 35
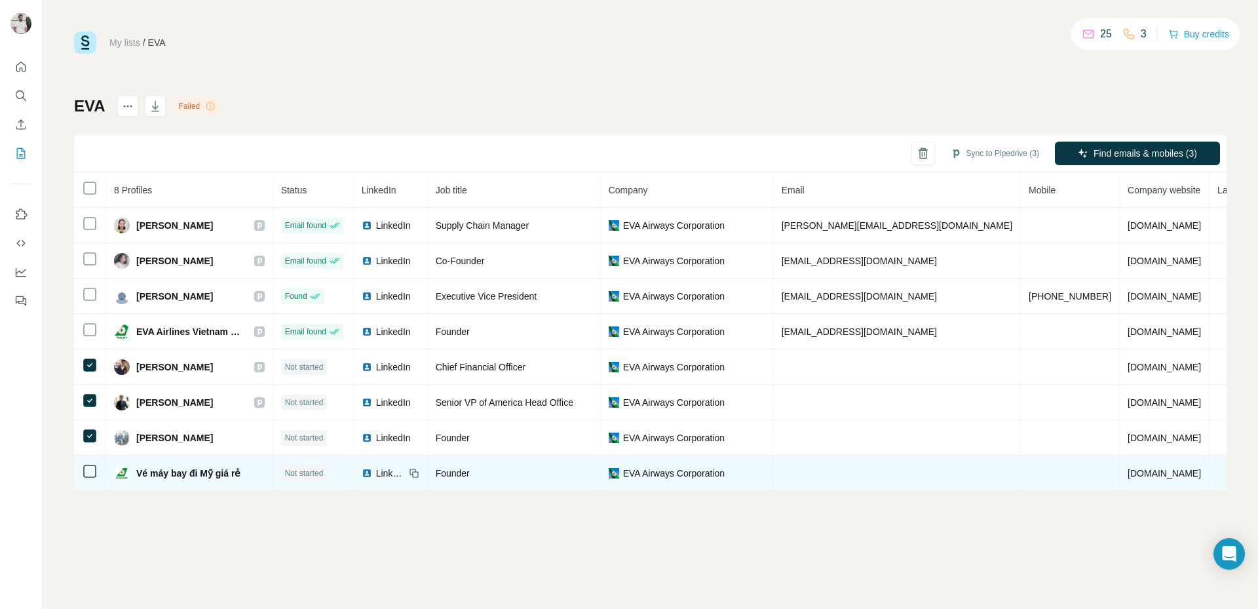
click at [88, 464] on icon at bounding box center [90, 471] width 16 height 16
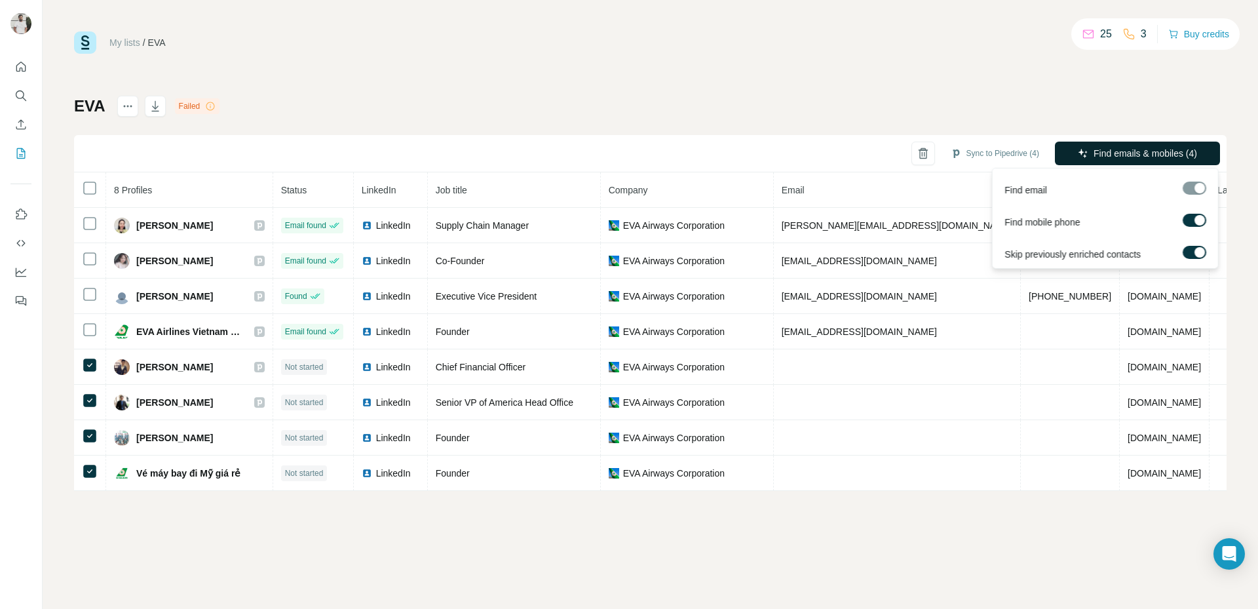
click at [1006, 155] on span "Find emails & mobiles (4)" at bounding box center [1146, 153] width 104 height 13
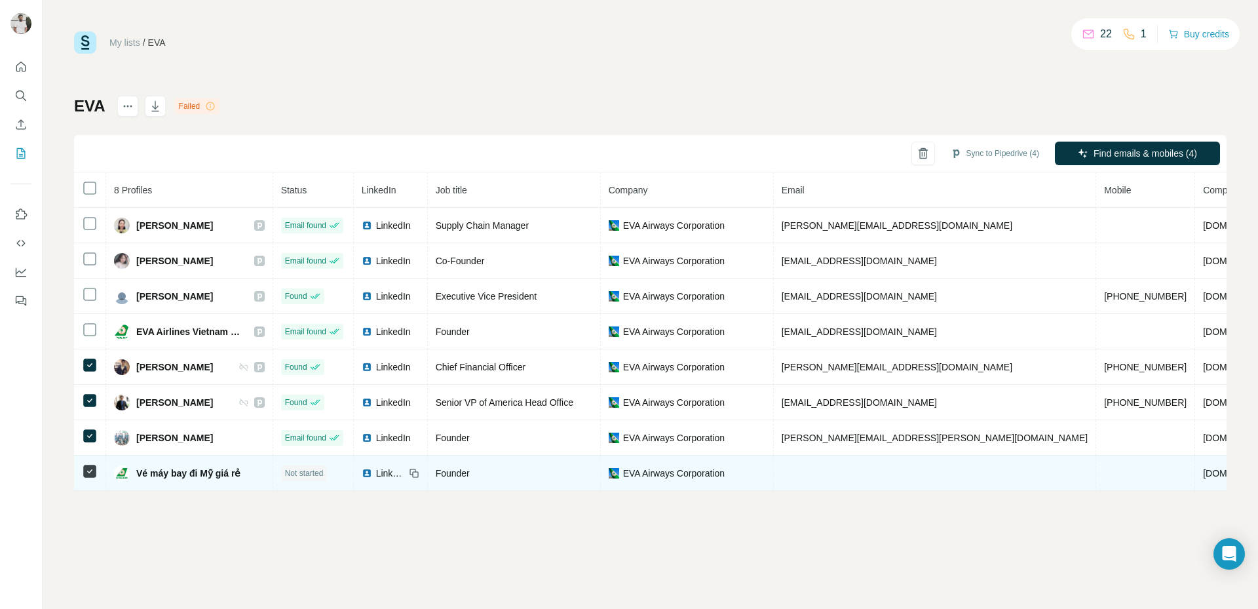
click at [96, 467] on icon at bounding box center [90, 471] width 16 height 16
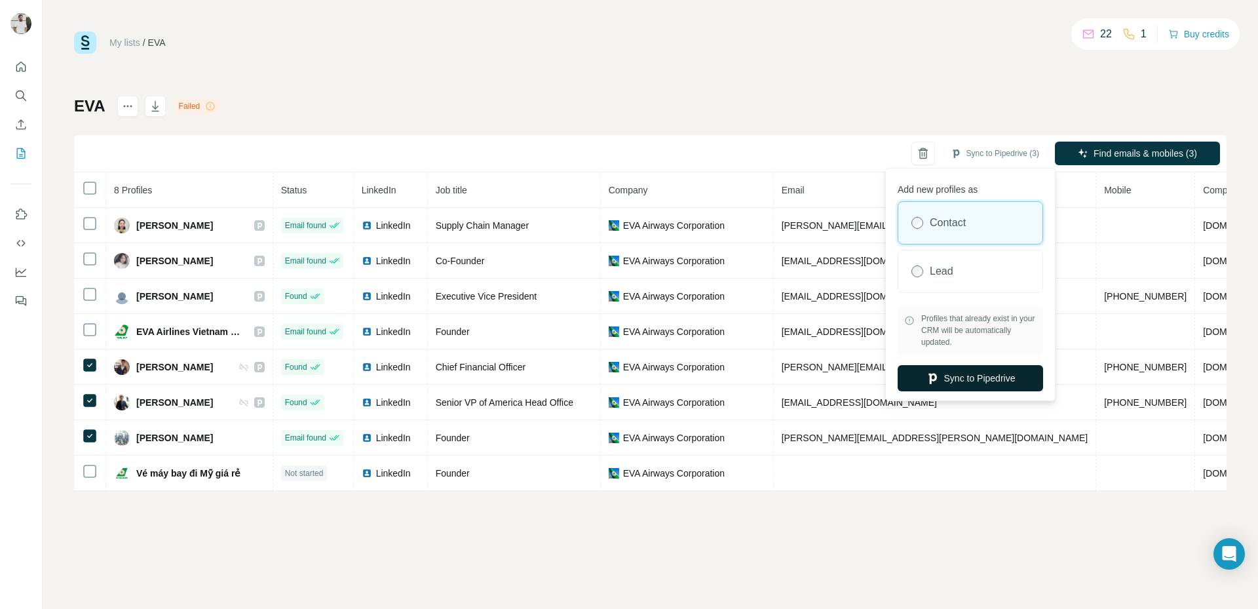
click at [976, 374] on button "Sync to Pipedrive" at bounding box center [970, 378] width 145 height 26
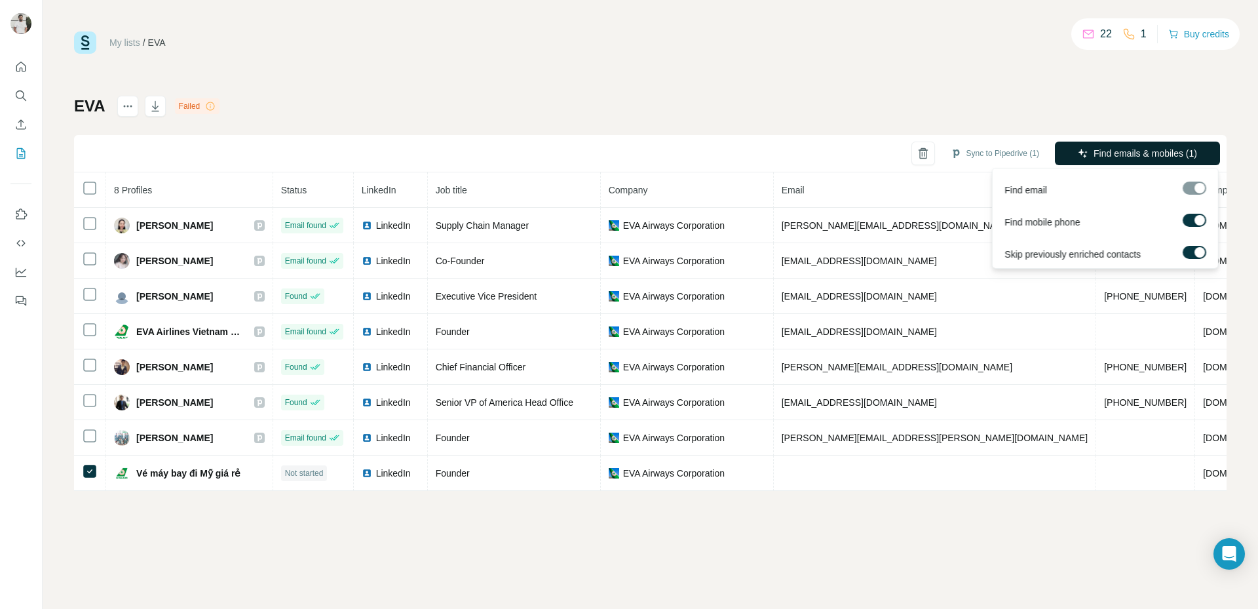
click at [1006, 161] on button "Find emails & mobiles (1)" at bounding box center [1137, 154] width 165 height 24
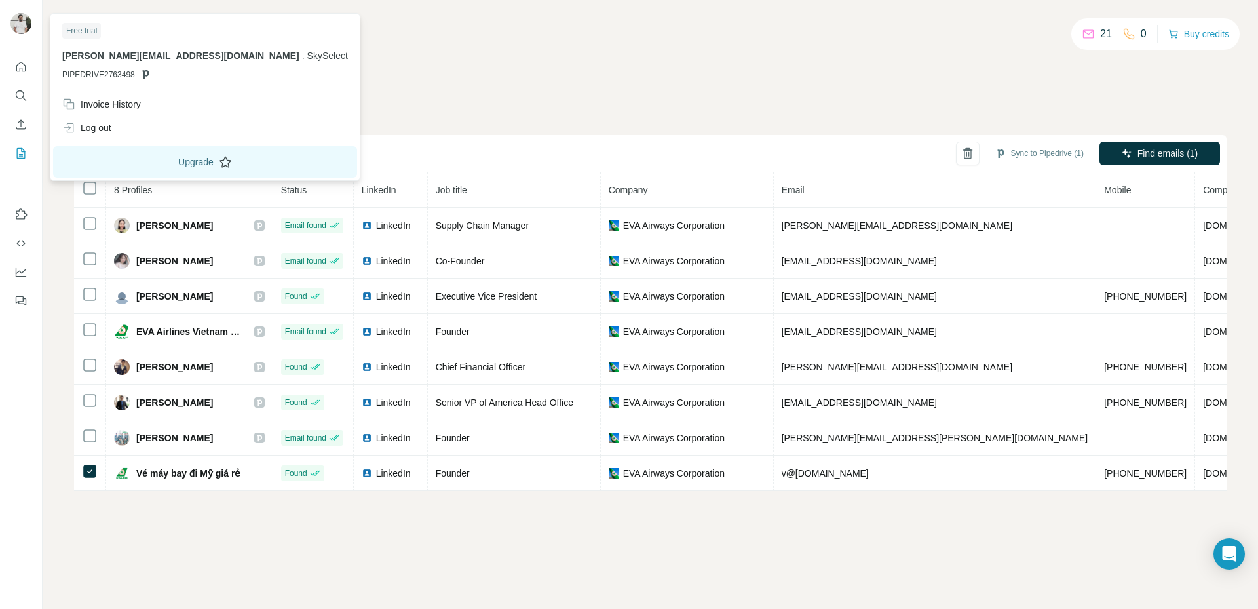
click at [147, 163] on button "Upgrade" at bounding box center [205, 161] width 304 height 31
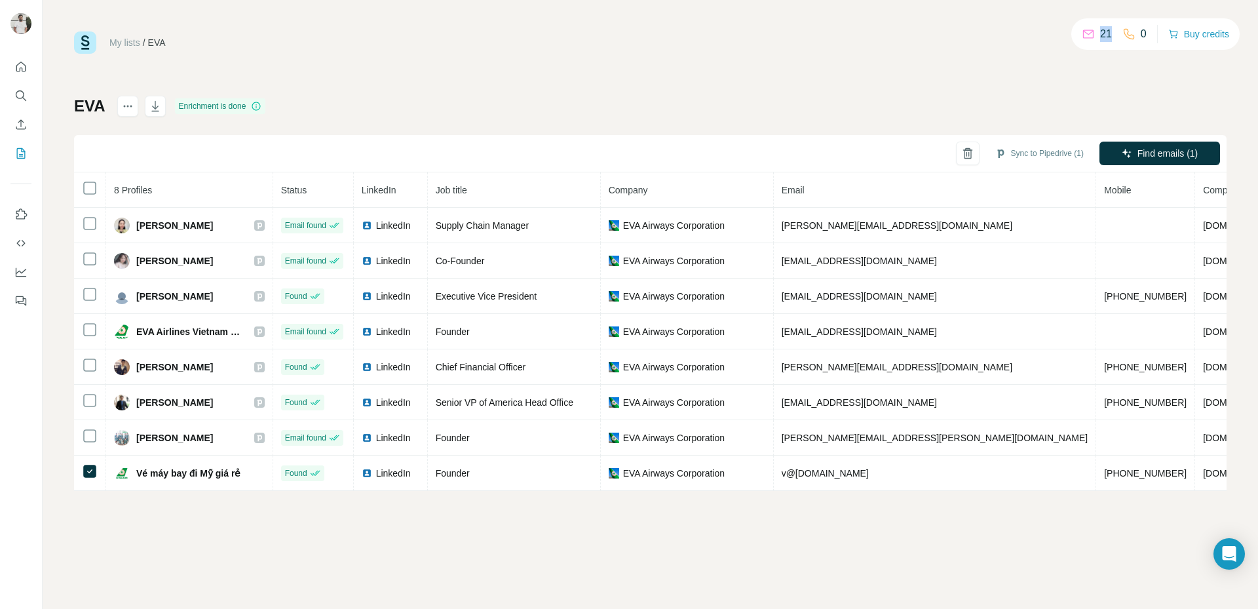
drag, startPoint x: 1073, startPoint y: 33, endPoint x: 1107, endPoint y: 37, distance: 33.7
click at [1006, 37] on div "21 0 Buy credits" at bounding box center [1155, 33] width 168 height 31
click at [1006, 50] on div "My lists / EVA 21 0 Buy credits" at bounding box center [650, 42] width 1153 height 22
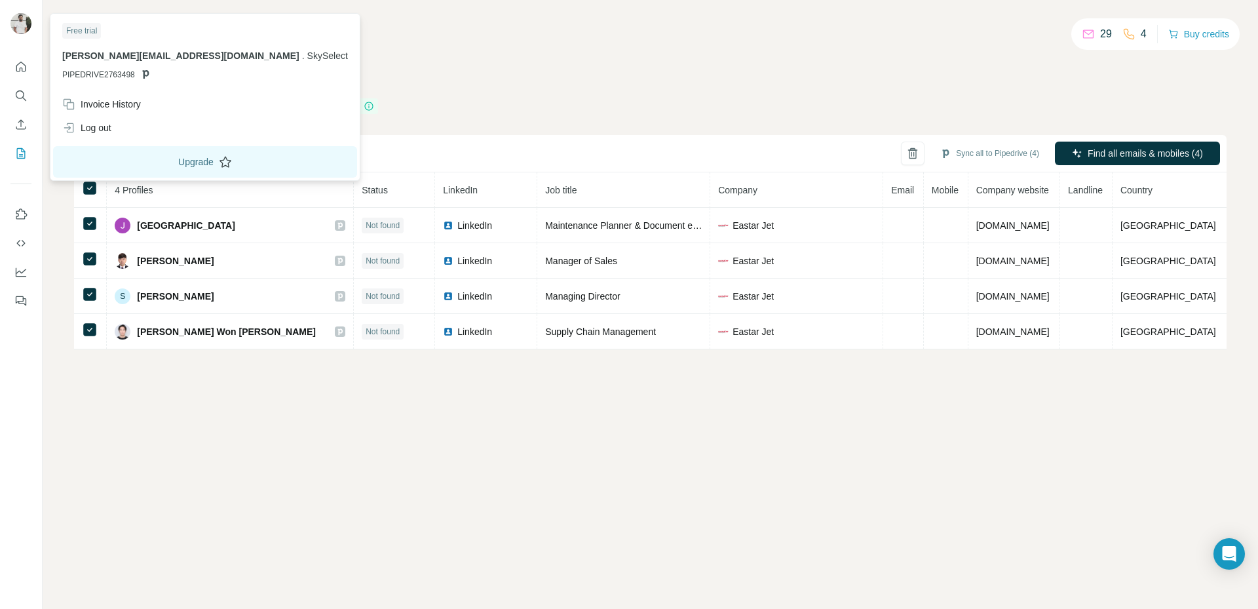
click at [132, 157] on button "Upgrade" at bounding box center [205, 161] width 304 height 31
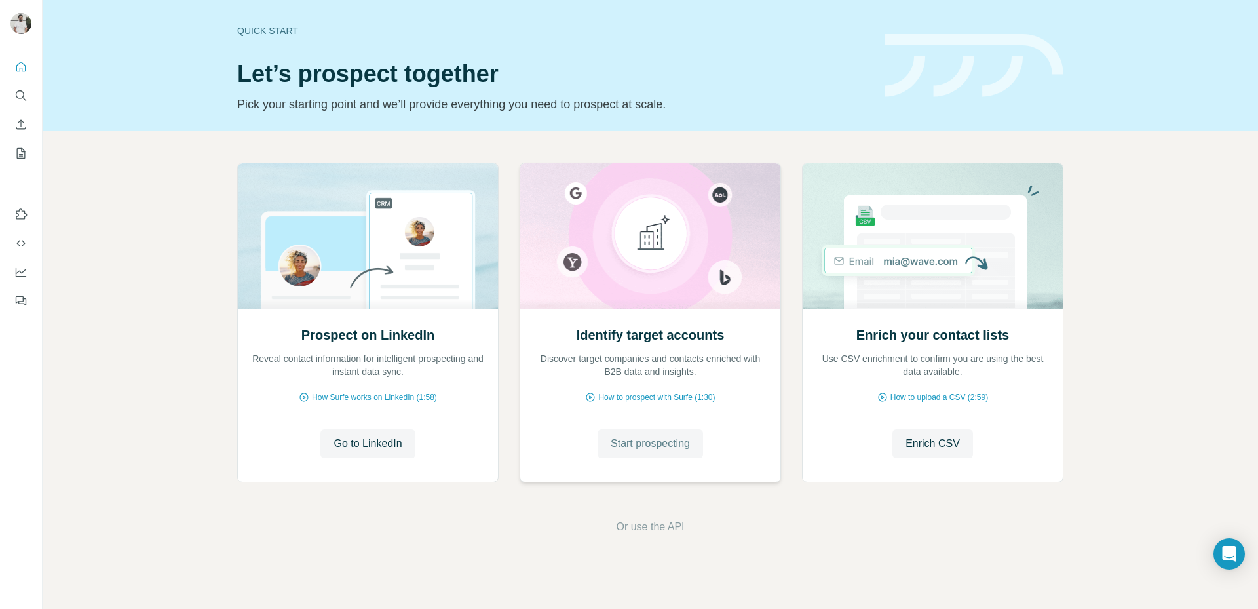
click at [674, 444] on span "Start prospecting" at bounding box center [650, 444] width 79 height 16
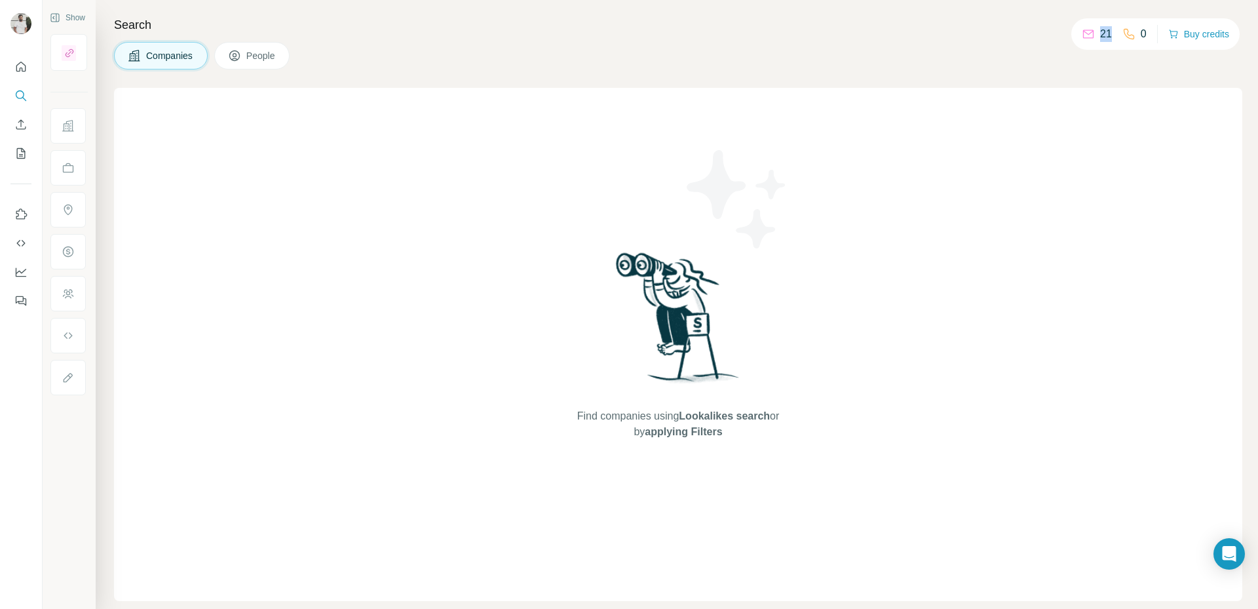
drag, startPoint x: 1079, startPoint y: 39, endPoint x: 1106, endPoint y: 42, distance: 26.3
click at [1106, 41] on div "21" at bounding box center [1097, 34] width 30 height 16
click at [1195, 37] on button "Buy credits" at bounding box center [1198, 34] width 61 height 18
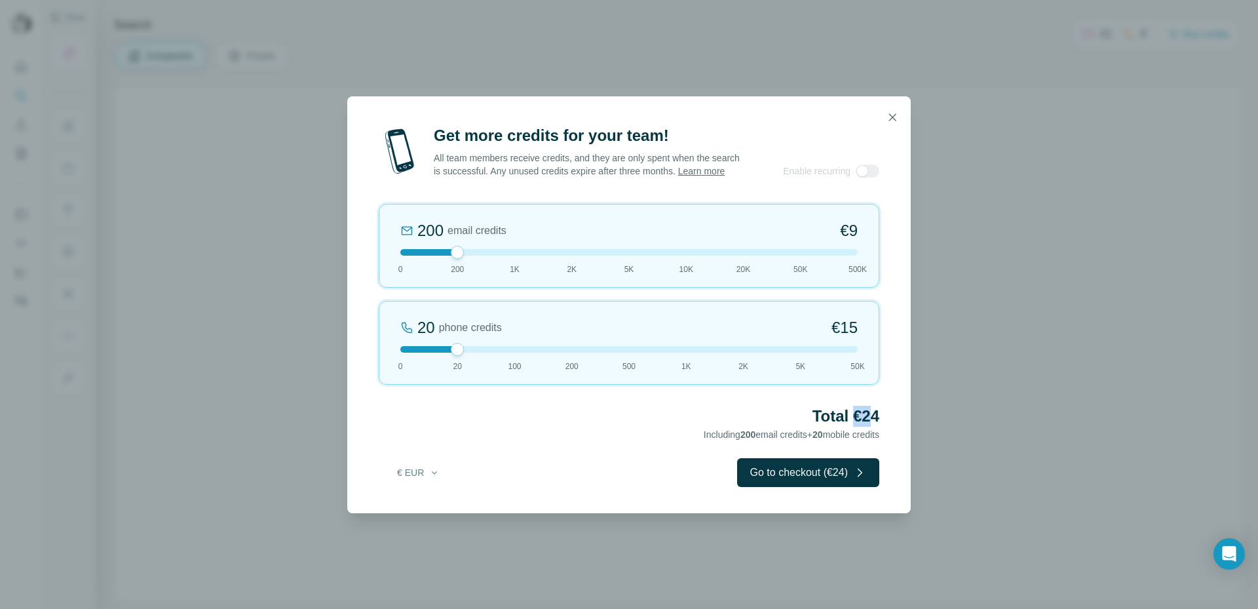
drag, startPoint x: 868, startPoint y: 419, endPoint x: 852, endPoint y: 417, distance: 16.6
click at [852, 417] on h2 "Total €24" at bounding box center [629, 416] width 501 height 21
drag, startPoint x: 852, startPoint y: 417, endPoint x: 883, endPoint y: 421, distance: 31.1
click at [883, 421] on div "Get more credits for your team! All team members receive credits, and they are …" at bounding box center [629, 319] width 564 height 388
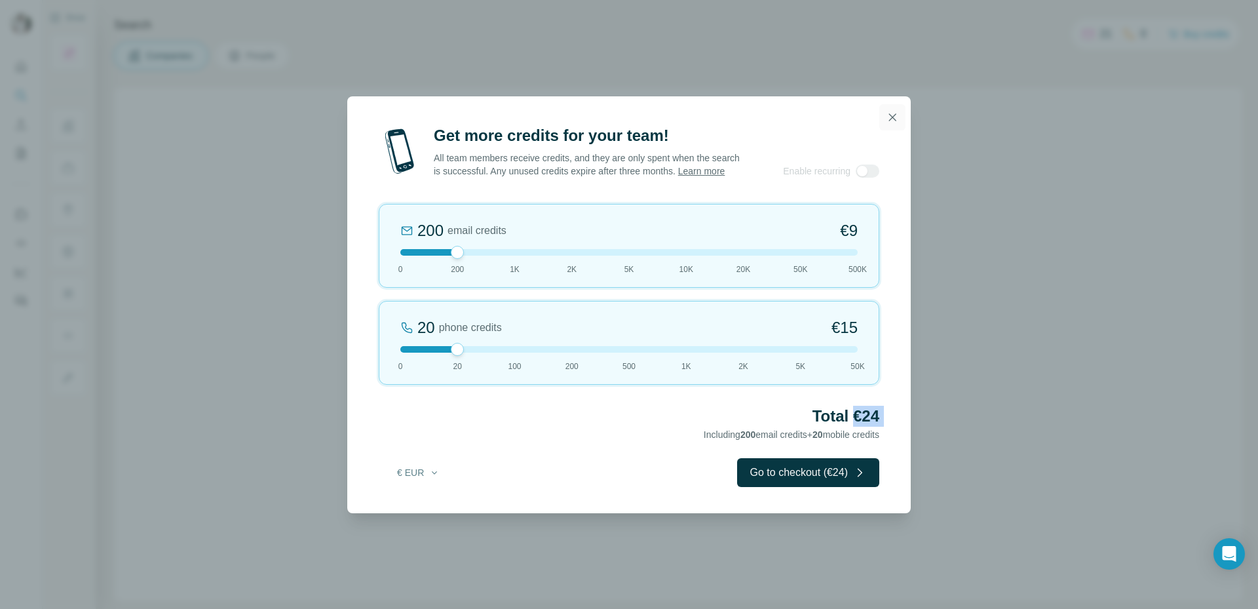
click at [890, 113] on icon "button" at bounding box center [892, 116] width 7 height 7
